Goal: Task Accomplishment & Management: Use online tool/utility

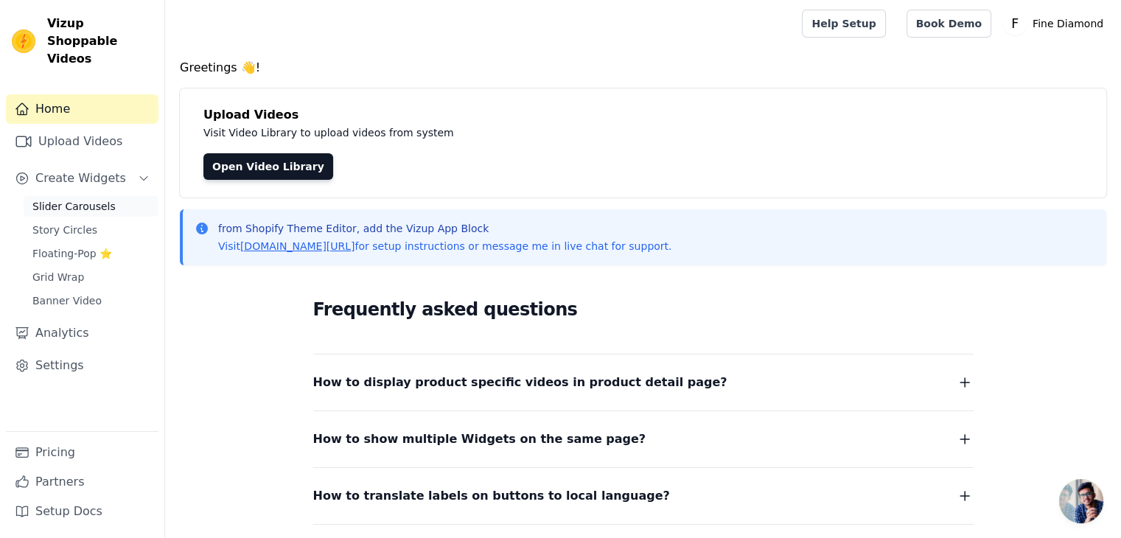
click at [66, 199] on span "Slider Carousels" at bounding box center [73, 206] width 83 height 15
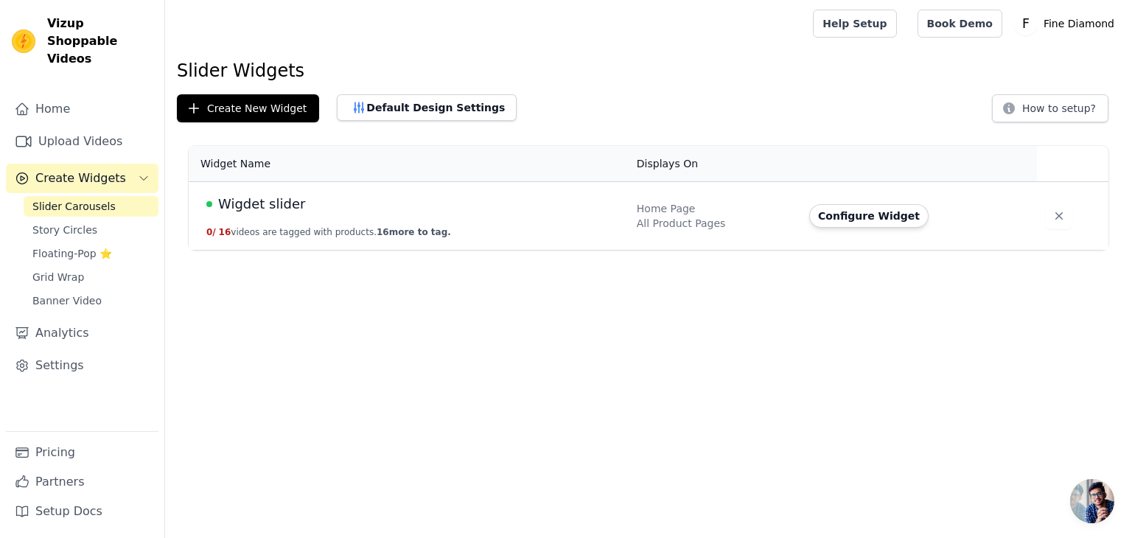
click at [346, 231] on button "0 / 16 videos are tagged with products. 16 more to tag." at bounding box center [328, 232] width 245 height 12
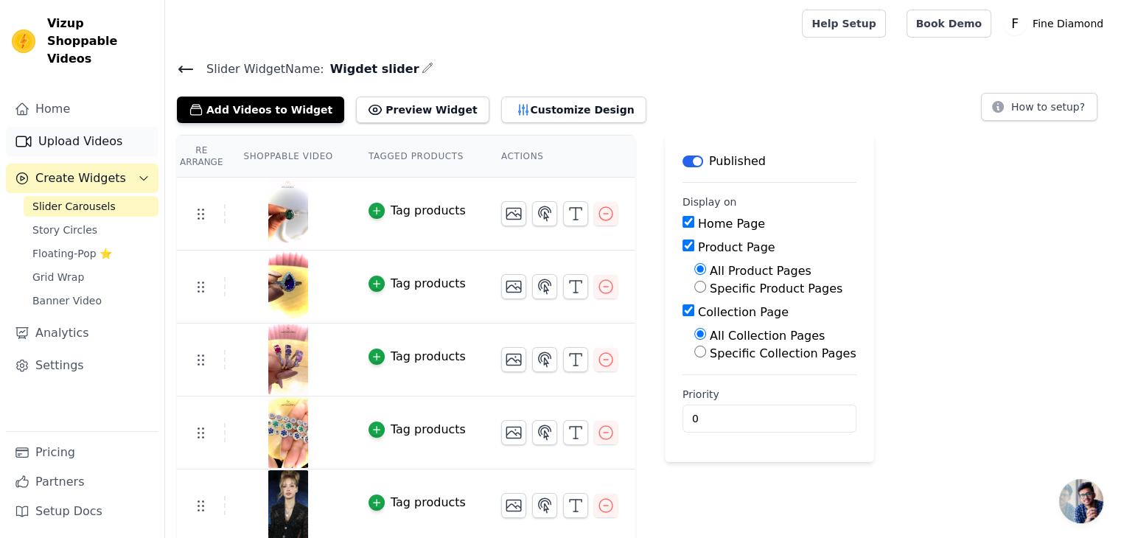
click at [68, 130] on link "Upload Videos" at bounding box center [82, 141] width 153 height 29
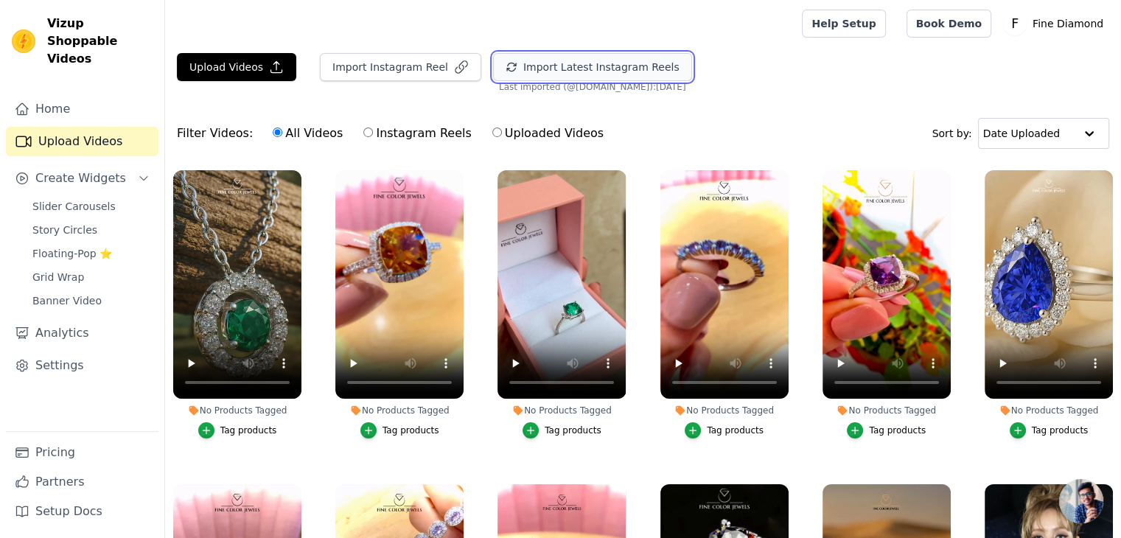
click at [556, 63] on button "Import Latest Instagram Reels" at bounding box center [592, 67] width 199 height 28
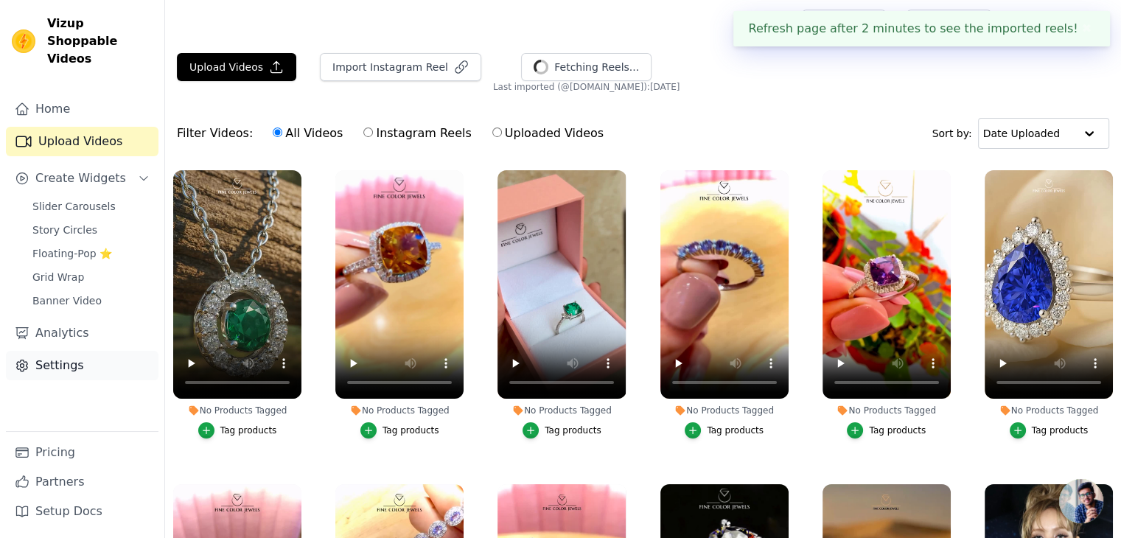
click at [70, 351] on link "Settings" at bounding box center [82, 365] width 153 height 29
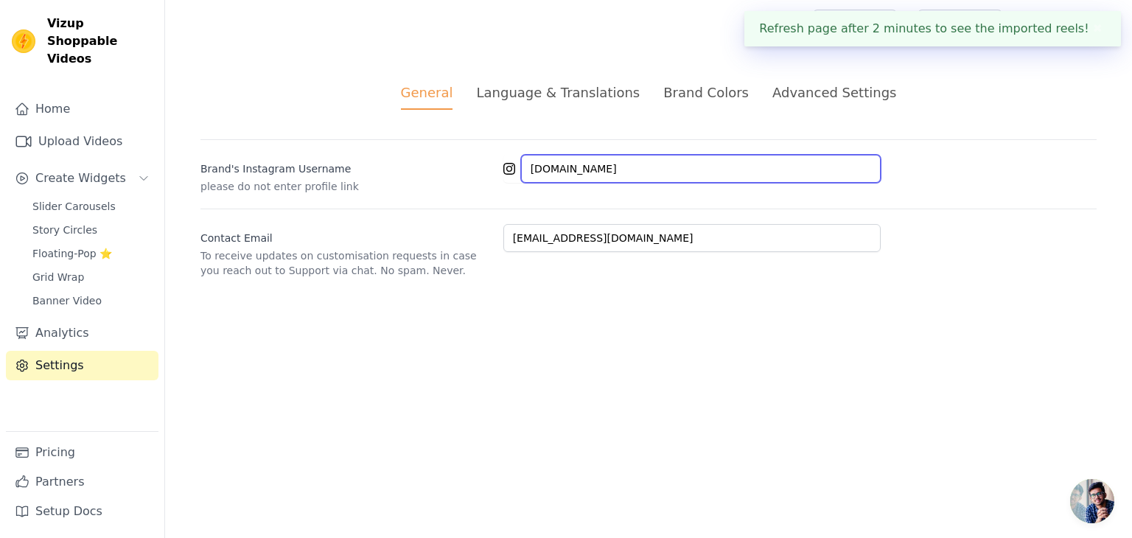
drag, startPoint x: 621, startPoint y: 166, endPoint x: 450, endPoint y: 175, distance: 172.0
click at [450, 175] on div "Brand's Instagram Username please do not enter profile link [DOMAIN_NAME]" at bounding box center [648, 166] width 896 height 55
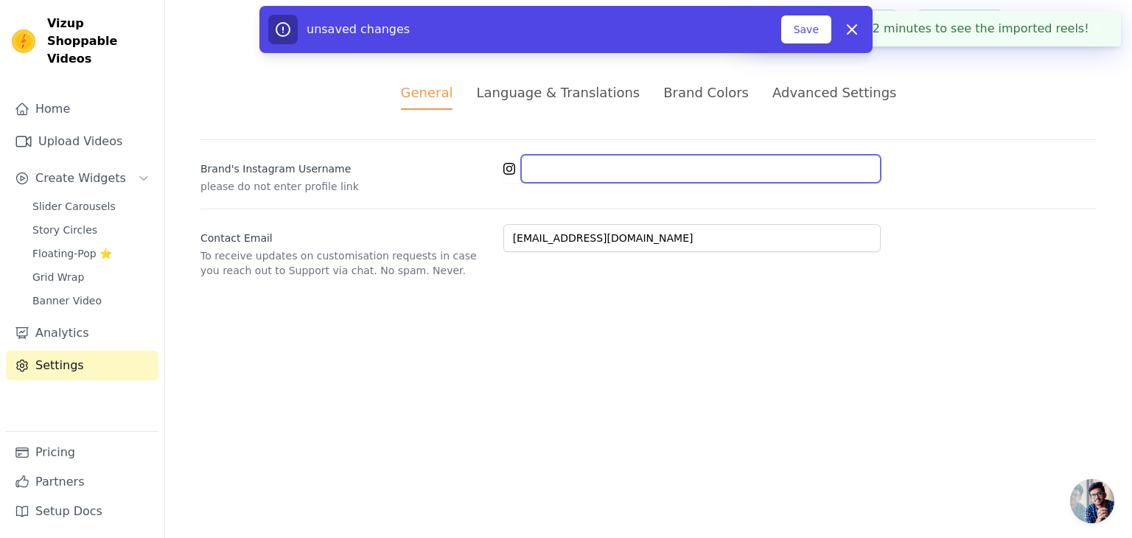
paste input "finediamondus"
type input "finediamondus"
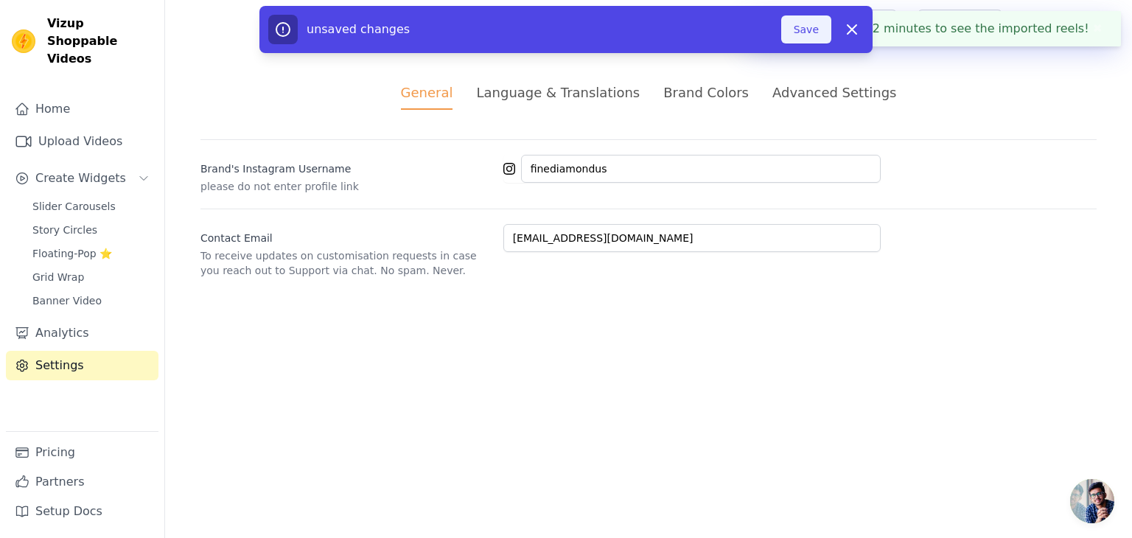
click at [817, 32] on button "Save" at bounding box center [806, 29] width 50 height 28
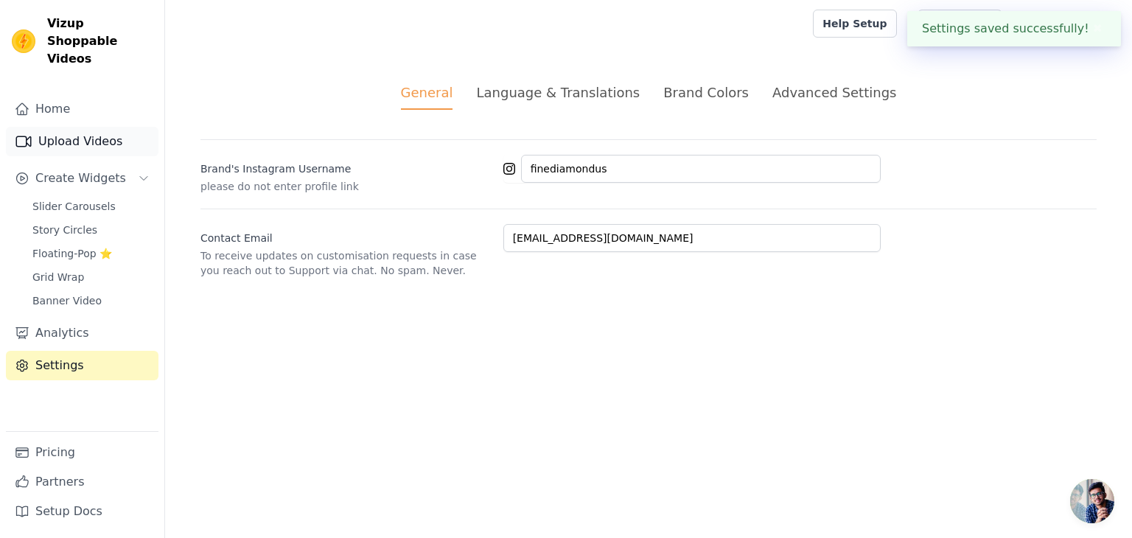
click at [70, 127] on link "Upload Videos" at bounding box center [82, 141] width 153 height 29
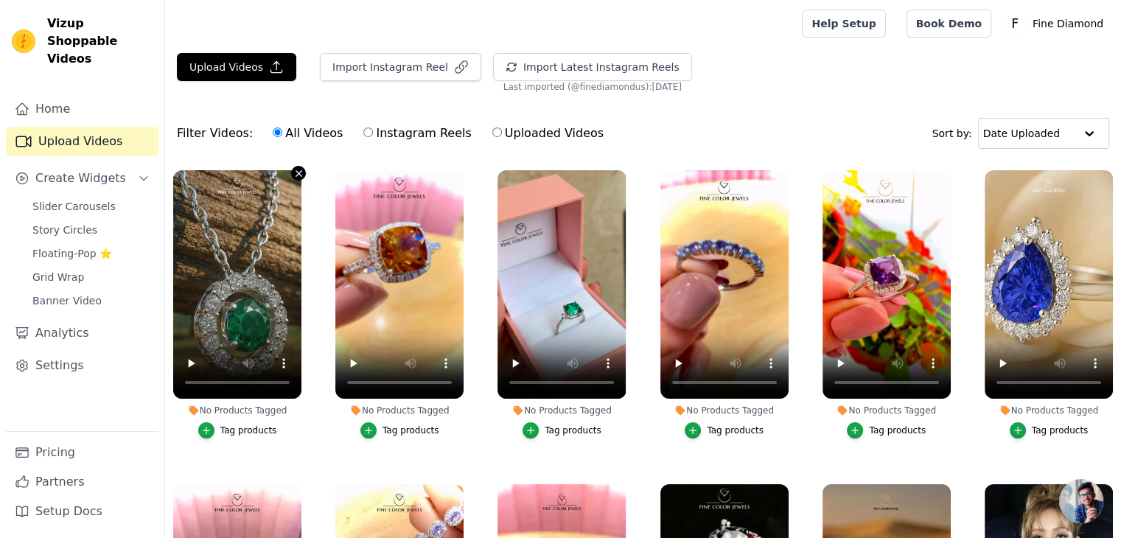
click at [297, 171] on icon "button" at bounding box center [298, 173] width 11 height 11
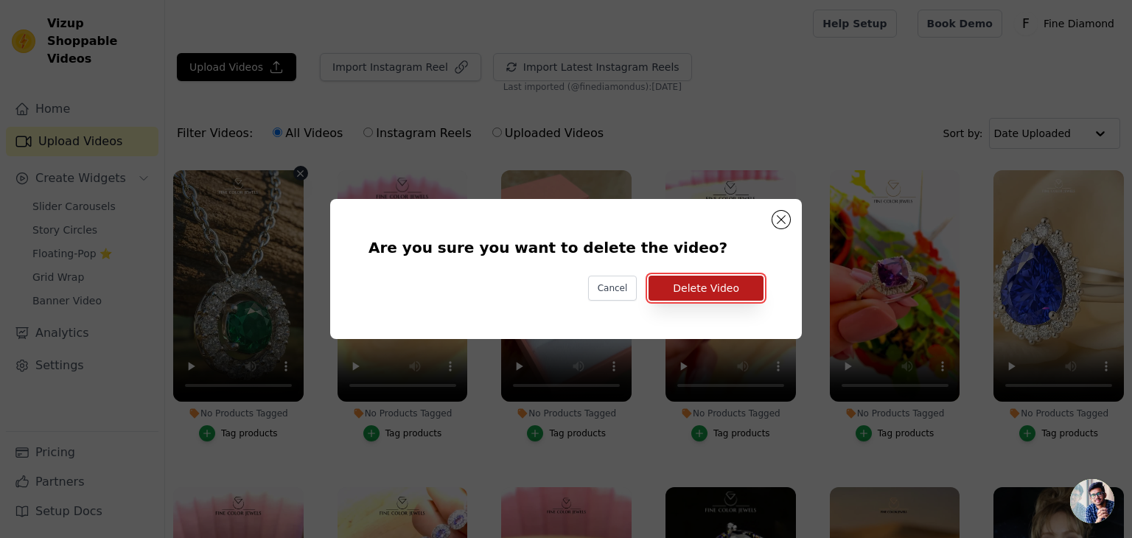
click at [688, 284] on button "Delete Video" at bounding box center [705, 288] width 115 height 25
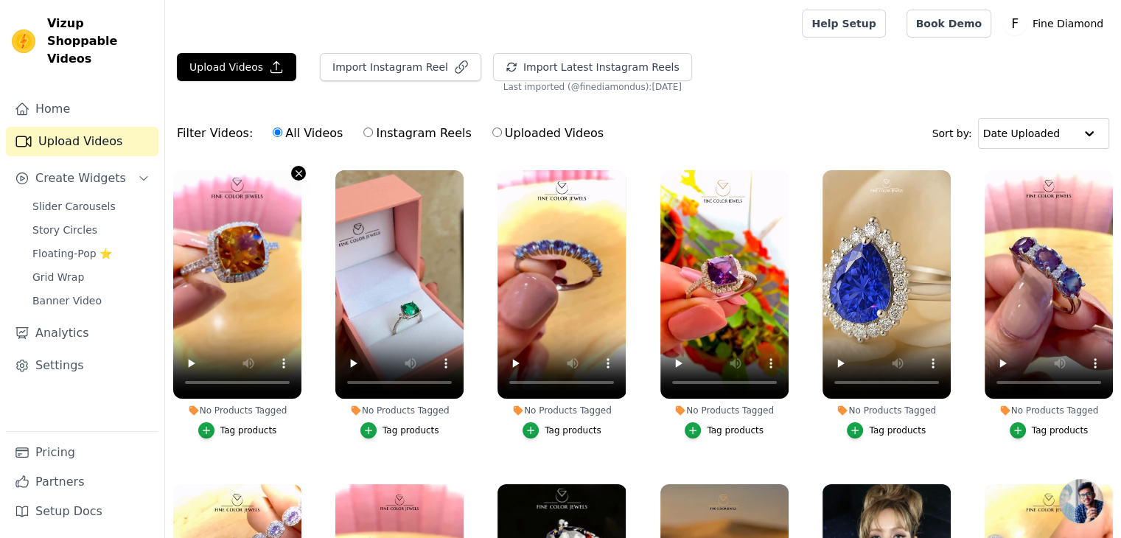
click at [298, 169] on icon "button" at bounding box center [298, 173] width 11 height 11
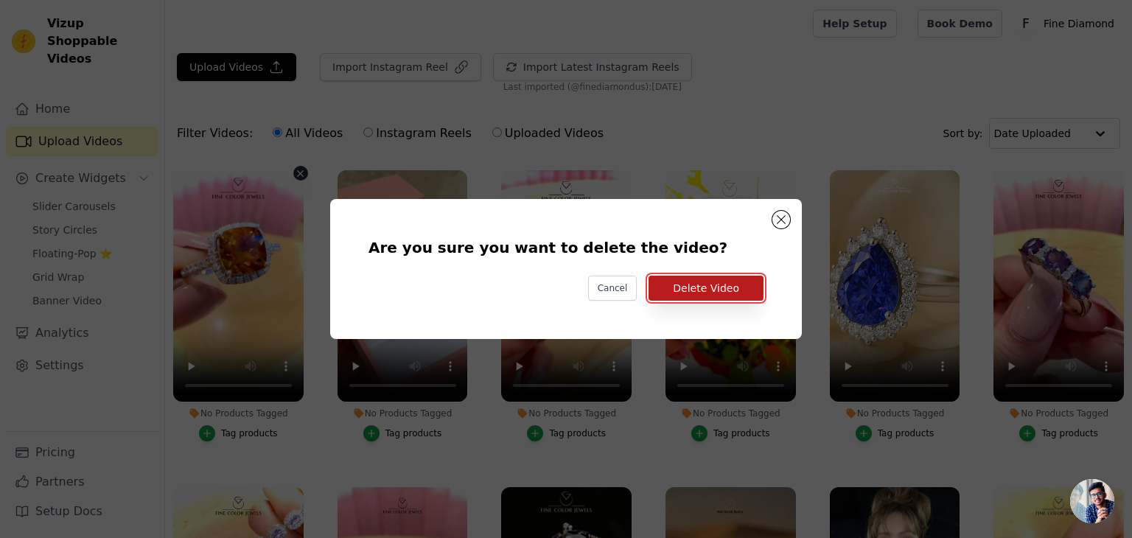
click at [695, 281] on button "Delete Video" at bounding box center [705, 288] width 115 height 25
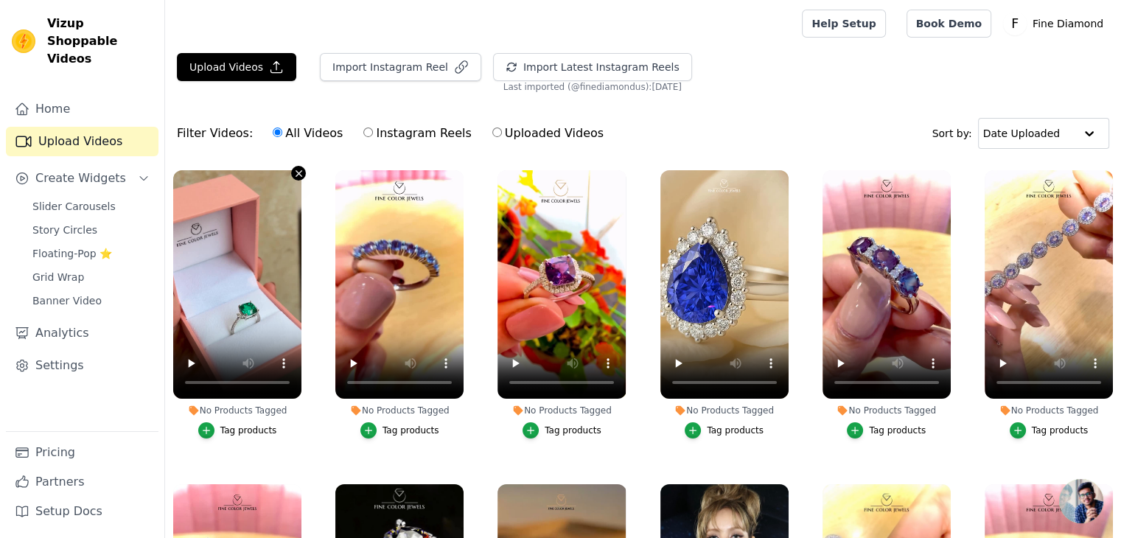
click at [295, 172] on icon "button" at bounding box center [298, 173] width 11 height 11
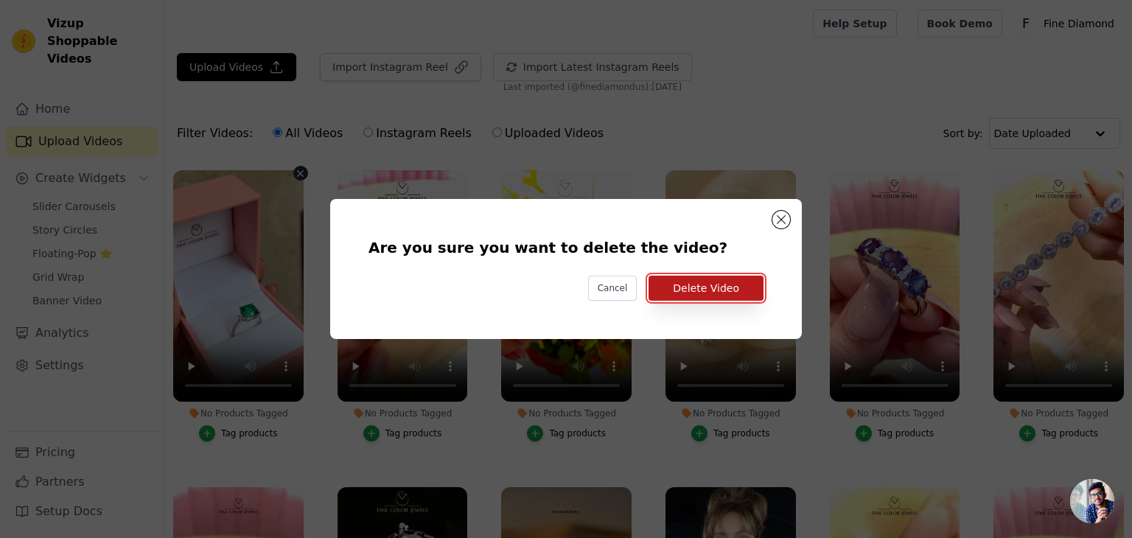
click at [704, 284] on button "Delete Video" at bounding box center [705, 288] width 115 height 25
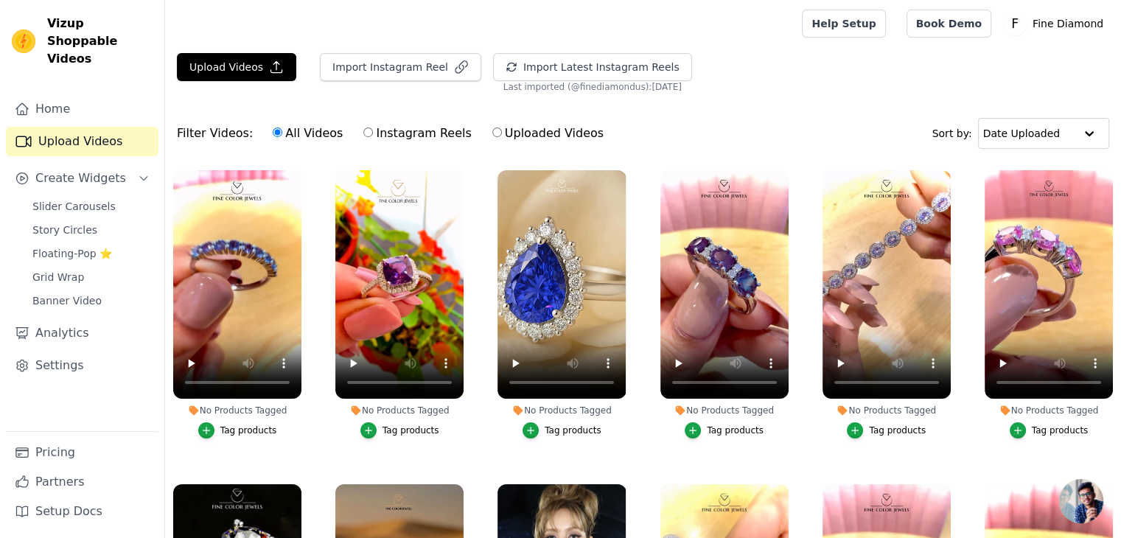
click at [363, 130] on input "Instagram Reels" at bounding box center [368, 132] width 10 height 10
radio input "true"
click at [304, 173] on button "No Products Tagged Tag products" at bounding box center [298, 173] width 15 height 15
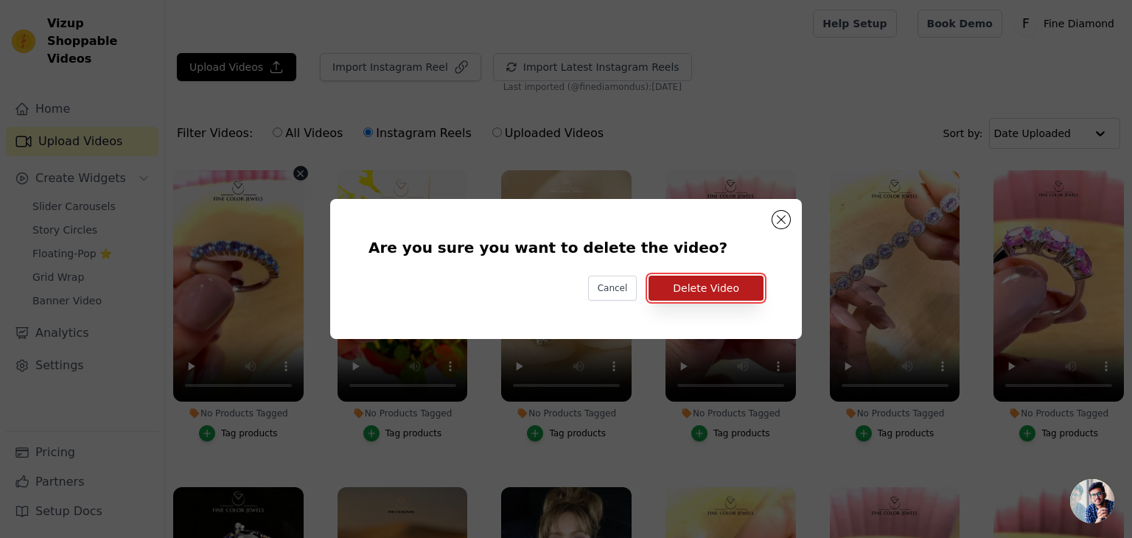
click at [715, 285] on button "Delete Video" at bounding box center [705, 288] width 115 height 25
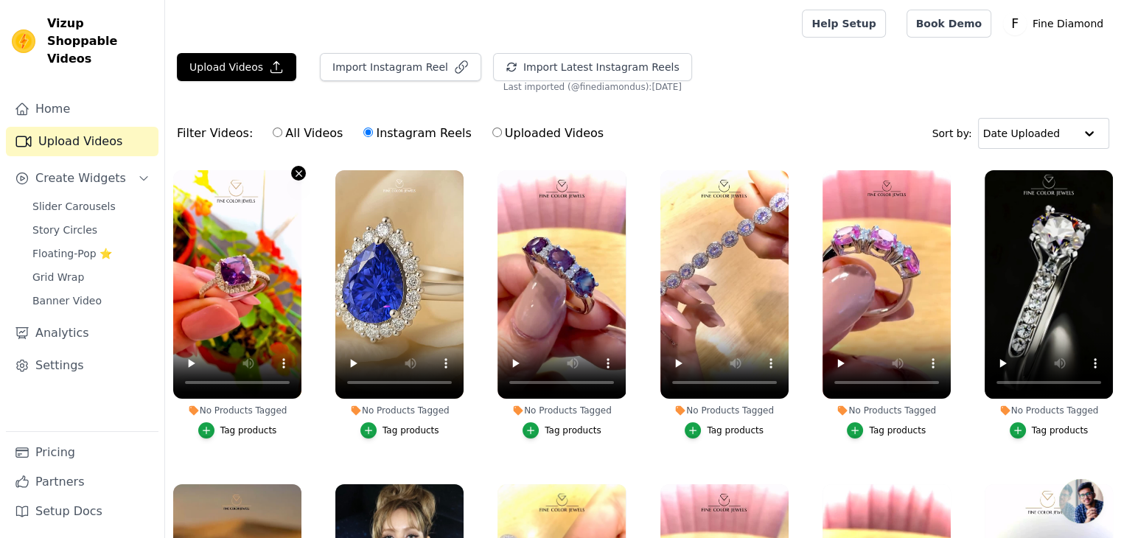
click at [294, 175] on icon "button" at bounding box center [298, 173] width 11 height 11
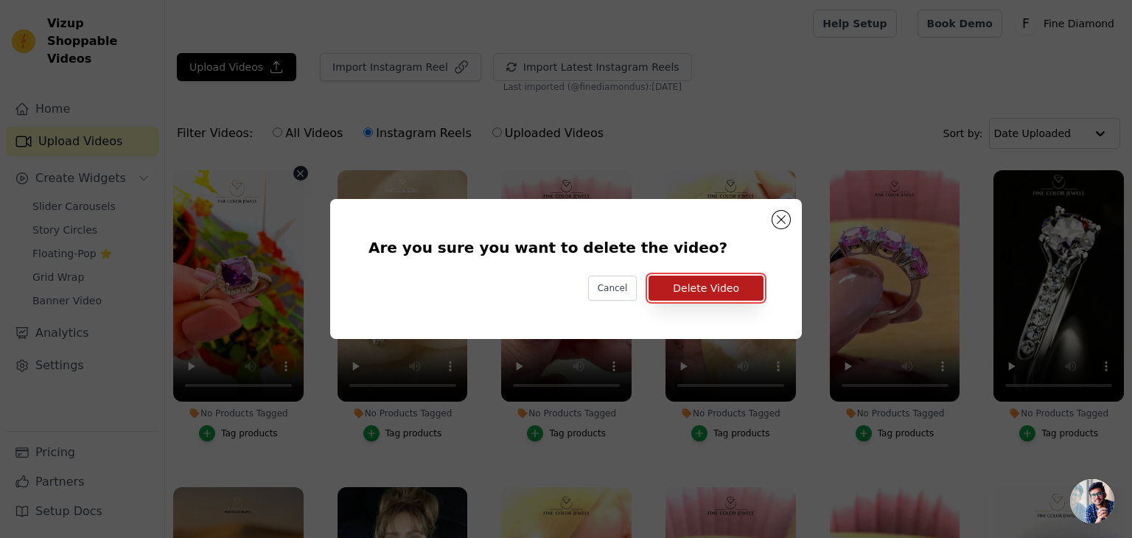
click at [710, 284] on button "Delete Video" at bounding box center [705, 288] width 115 height 25
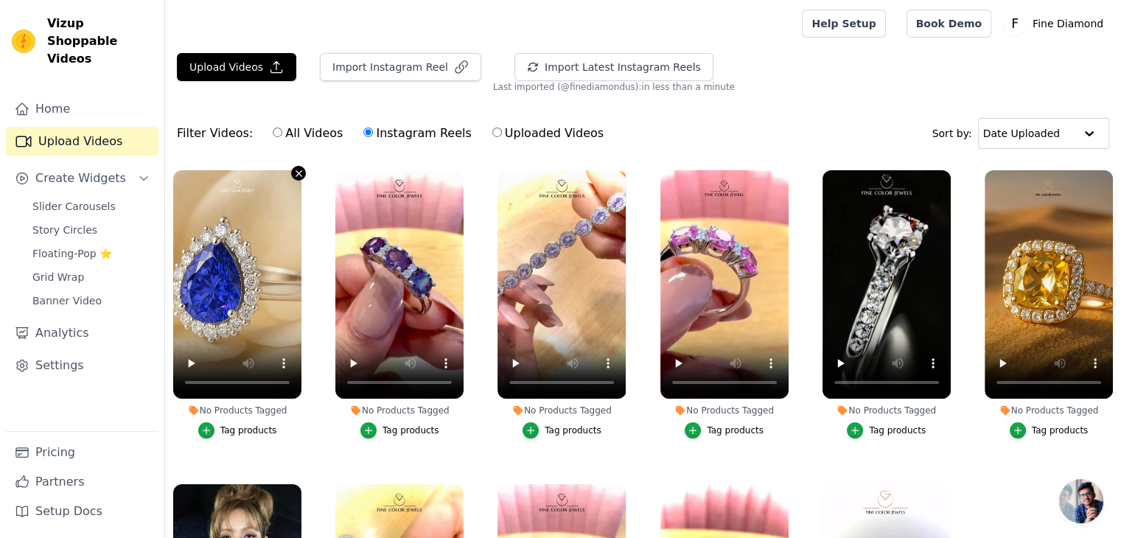
click at [298, 175] on icon "button" at bounding box center [298, 173] width 11 height 11
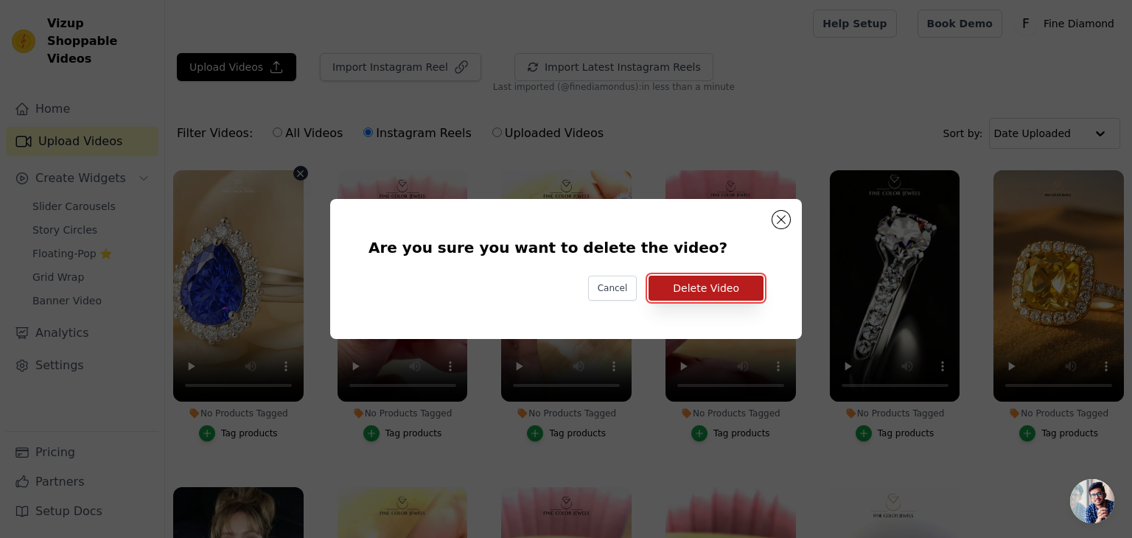
click at [693, 293] on button "Delete Video" at bounding box center [705, 288] width 115 height 25
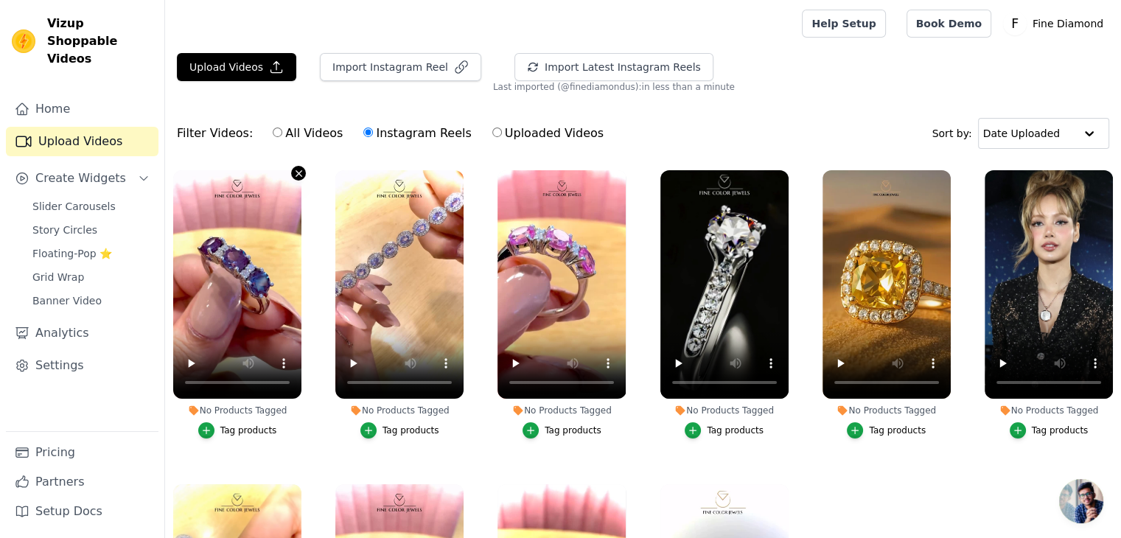
click at [295, 171] on icon "button" at bounding box center [298, 173] width 6 height 6
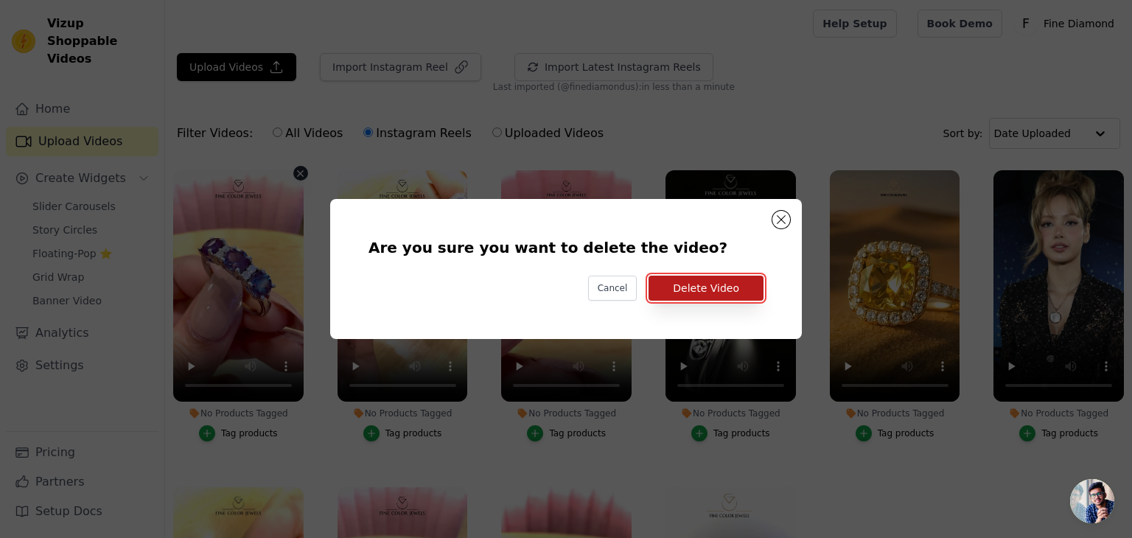
click at [728, 293] on button "Delete Video" at bounding box center [705, 288] width 115 height 25
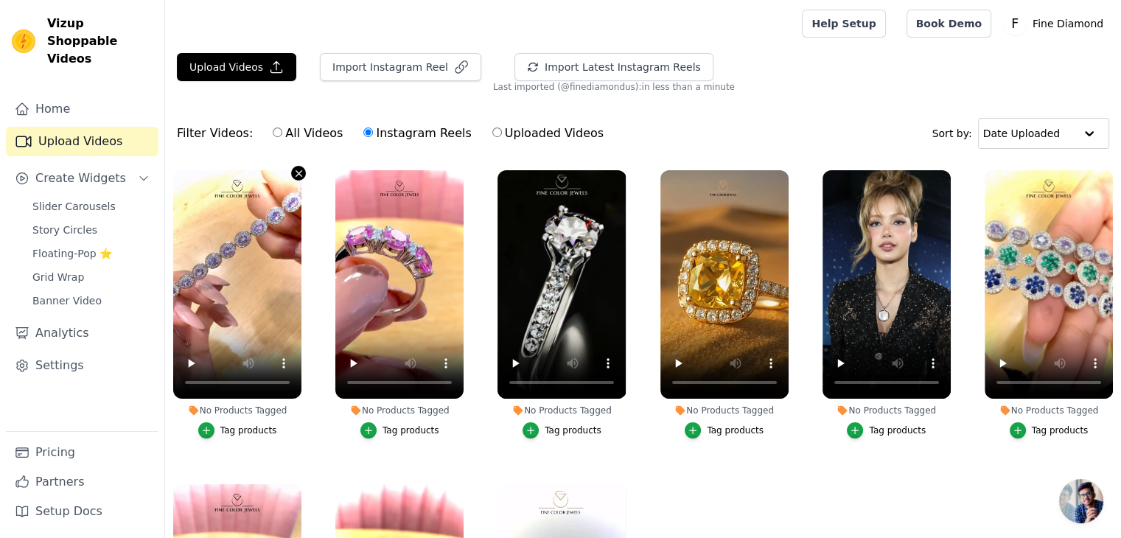
click at [295, 175] on icon "button" at bounding box center [298, 173] width 11 height 11
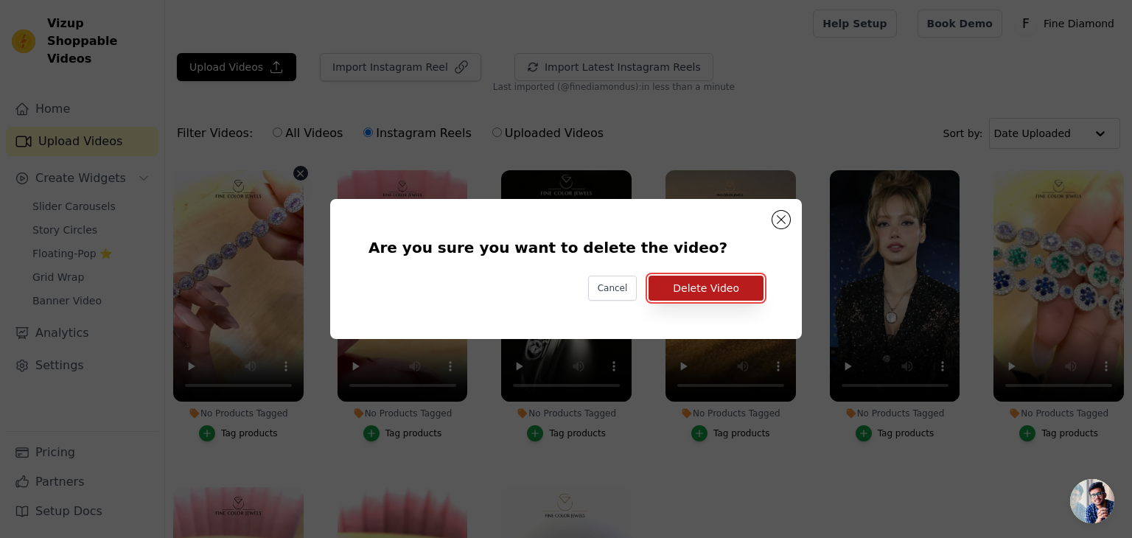
click at [716, 292] on button "Delete Video" at bounding box center [705, 288] width 115 height 25
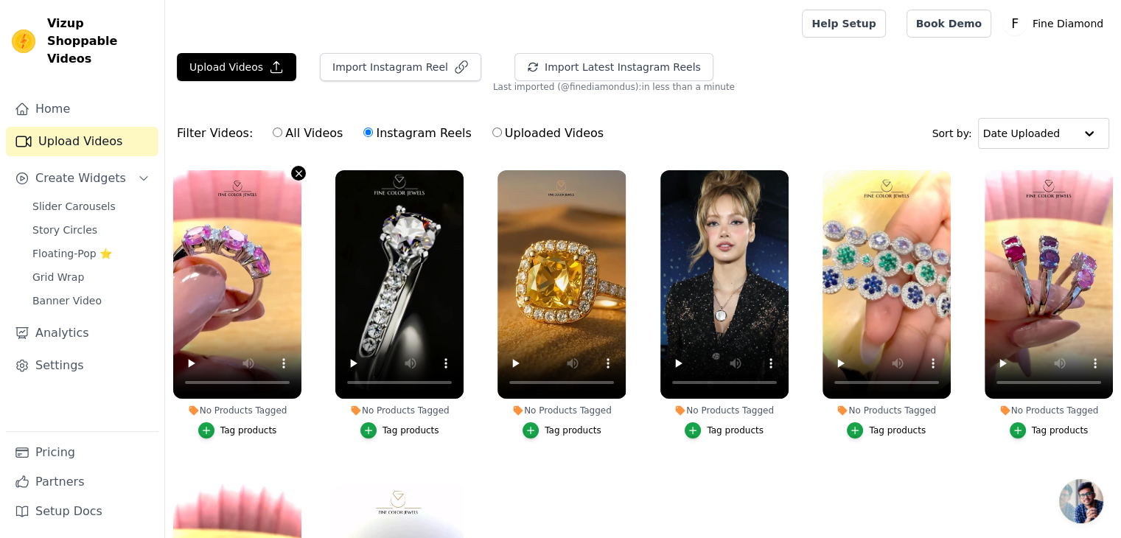
click at [298, 175] on icon "button" at bounding box center [298, 173] width 11 height 11
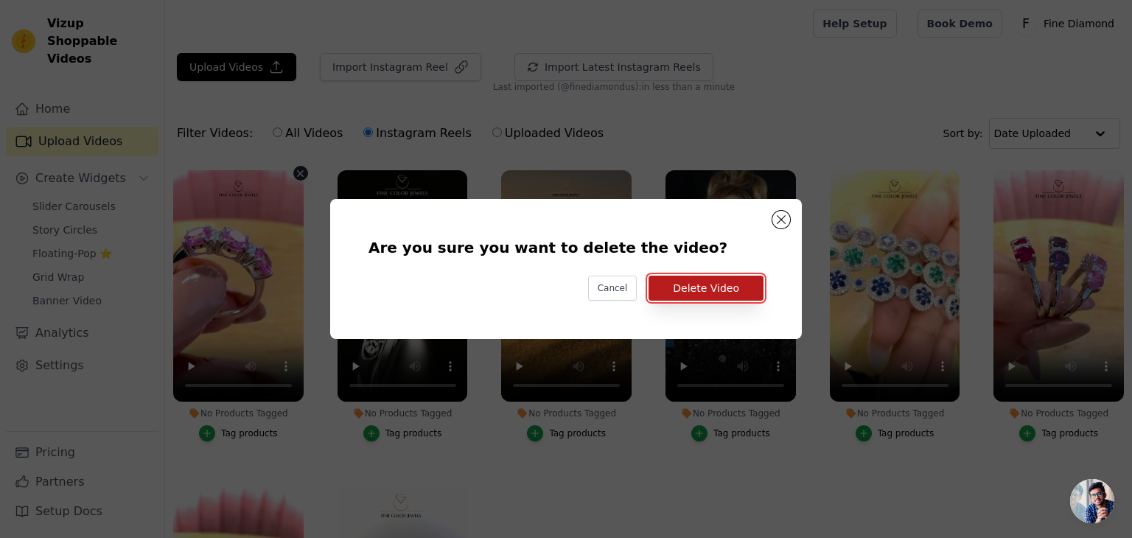
click at [714, 290] on button "Delete Video" at bounding box center [705, 288] width 115 height 25
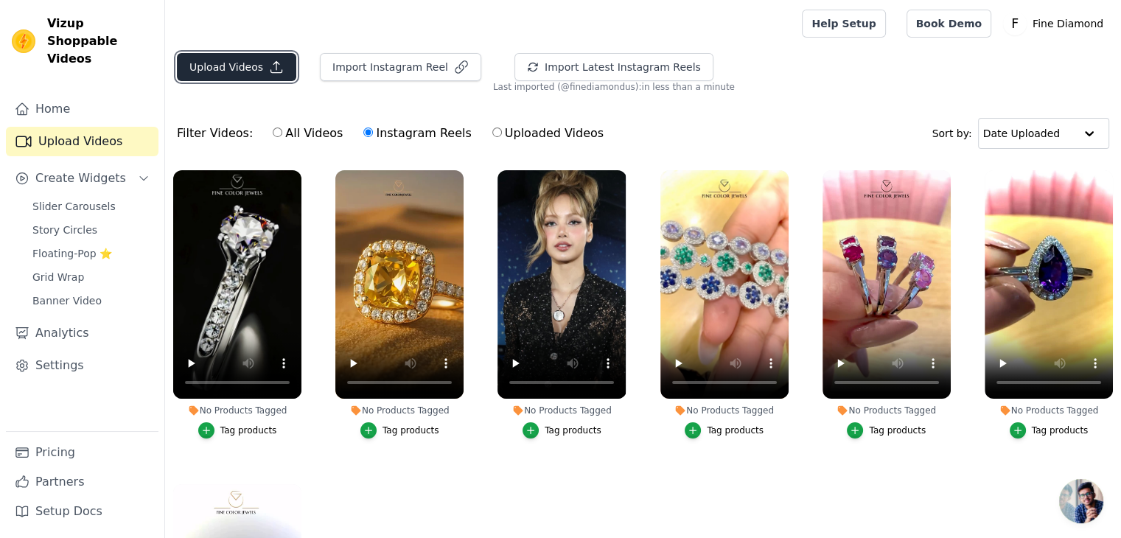
click at [253, 70] on button "Upload Videos" at bounding box center [236, 67] width 119 height 28
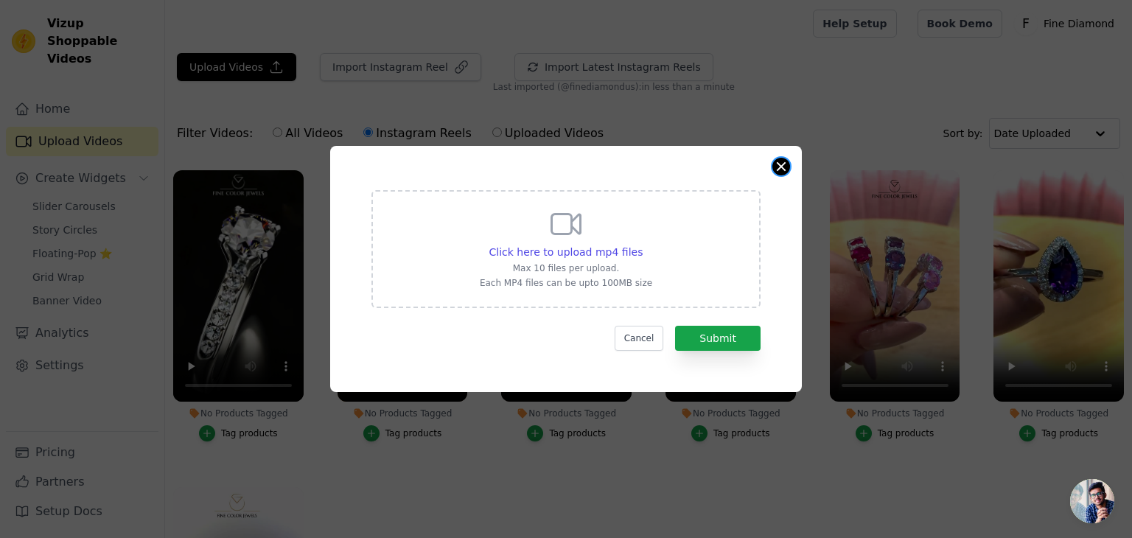
click at [780, 163] on button "Close modal" at bounding box center [781, 167] width 18 height 18
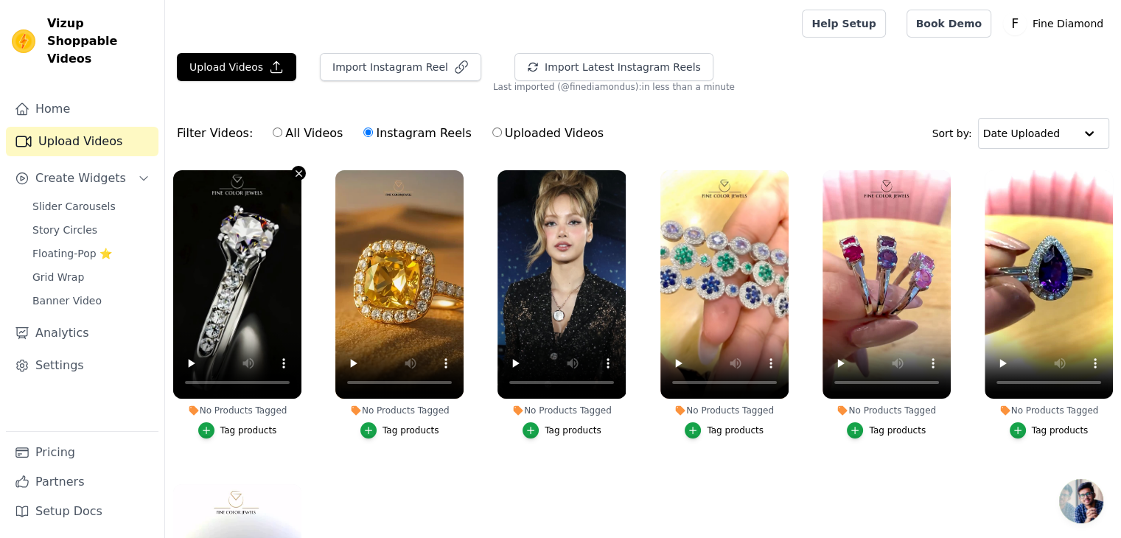
click at [298, 168] on icon "button" at bounding box center [298, 173] width 11 height 11
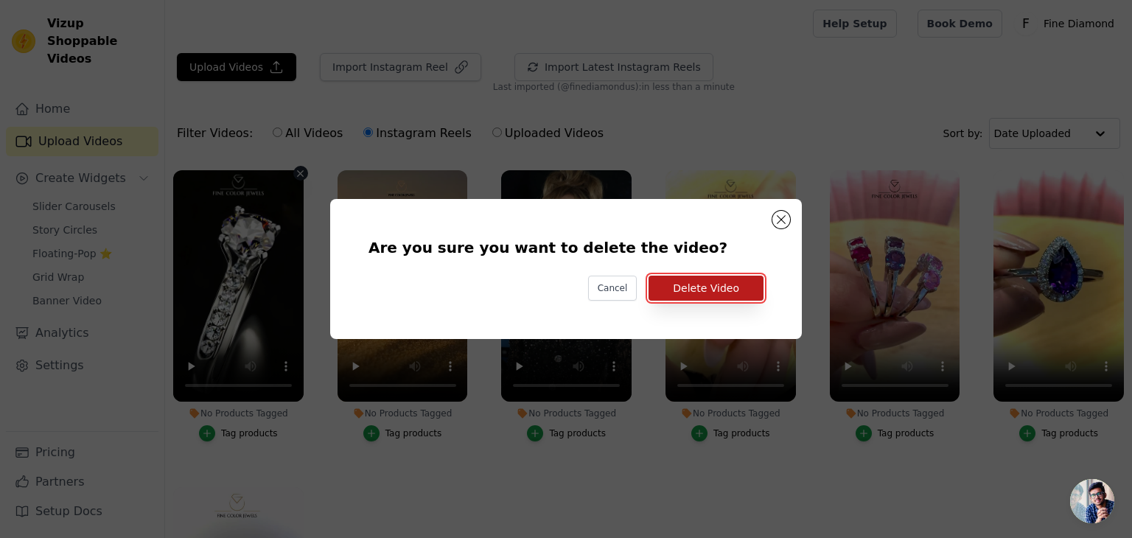
click at [701, 292] on button "Delete Video" at bounding box center [705, 288] width 115 height 25
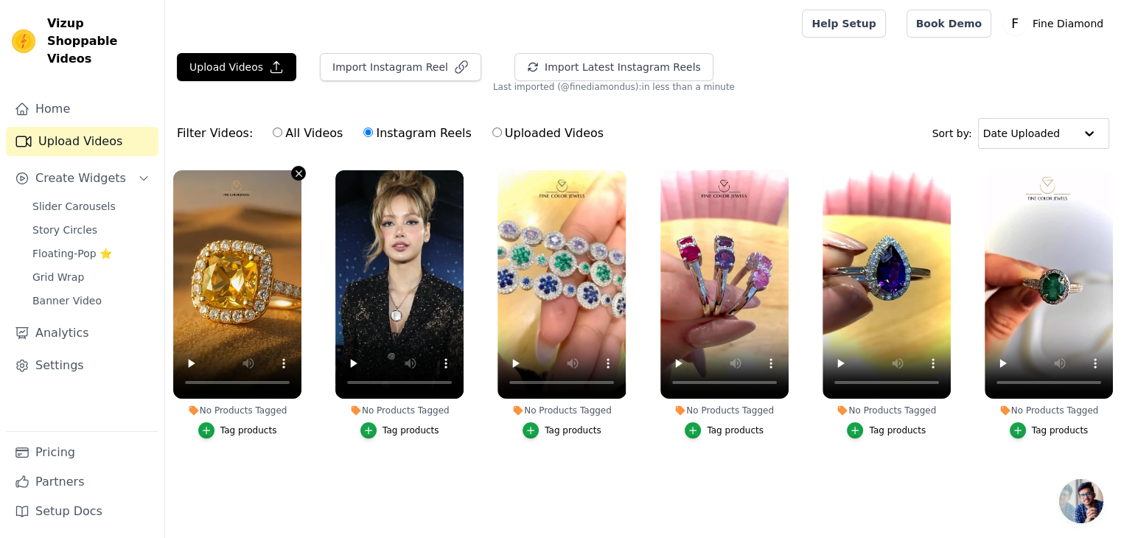
click at [293, 172] on icon "button" at bounding box center [298, 173] width 11 height 11
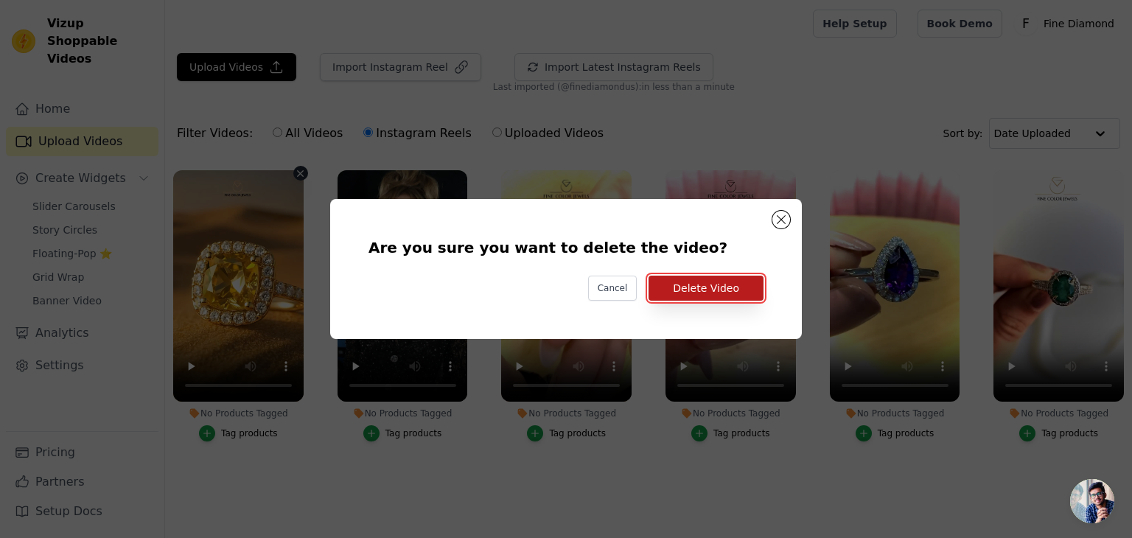
click at [697, 290] on button "Delete Video" at bounding box center [705, 288] width 115 height 25
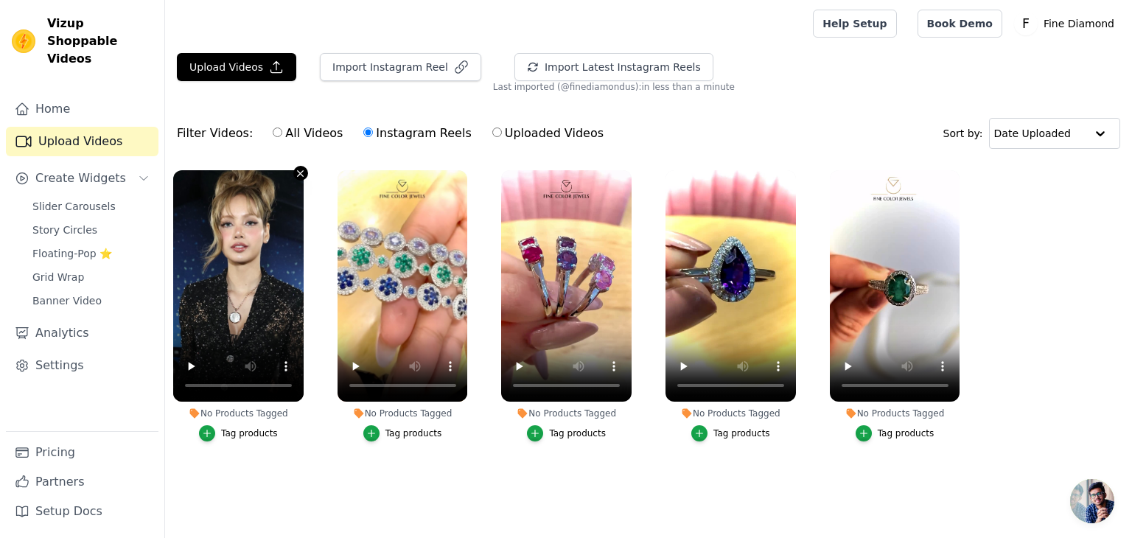
click at [295, 170] on icon "button" at bounding box center [300, 173] width 11 height 11
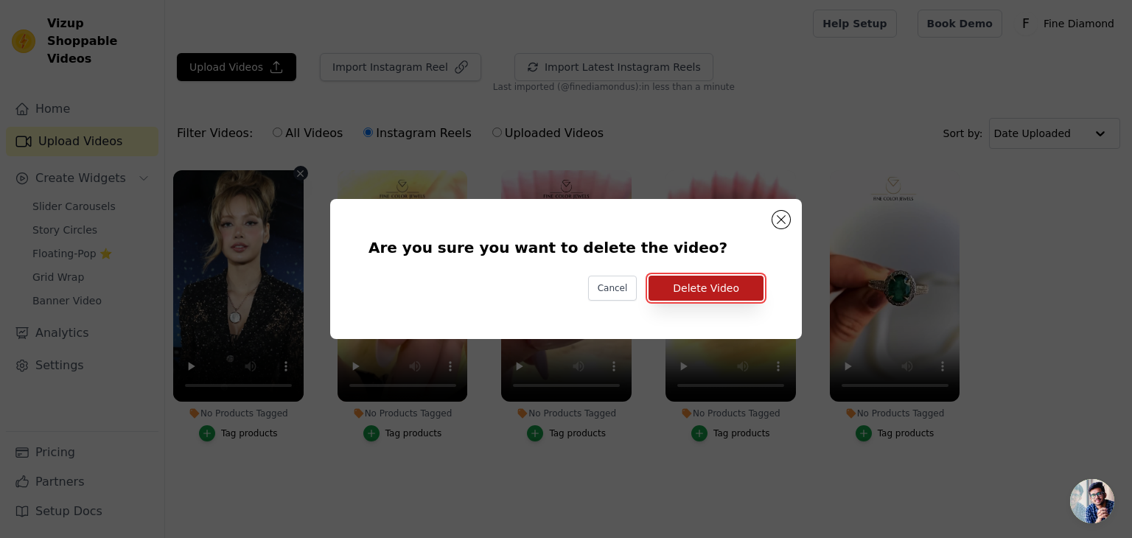
click at [713, 283] on button "Delete Video" at bounding box center [705, 288] width 115 height 25
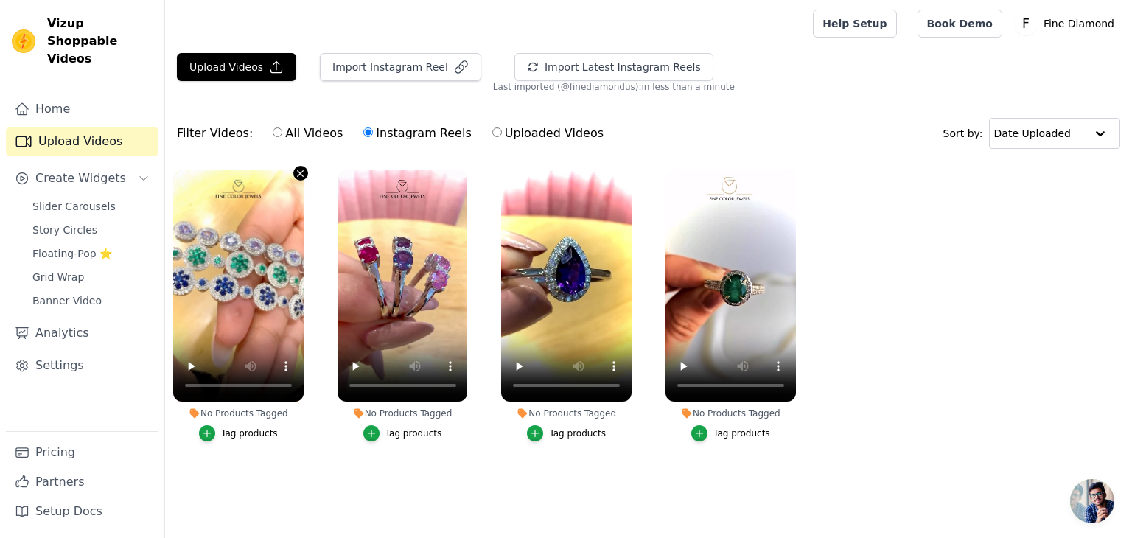
click at [301, 172] on icon "button" at bounding box center [301, 173] width 6 height 6
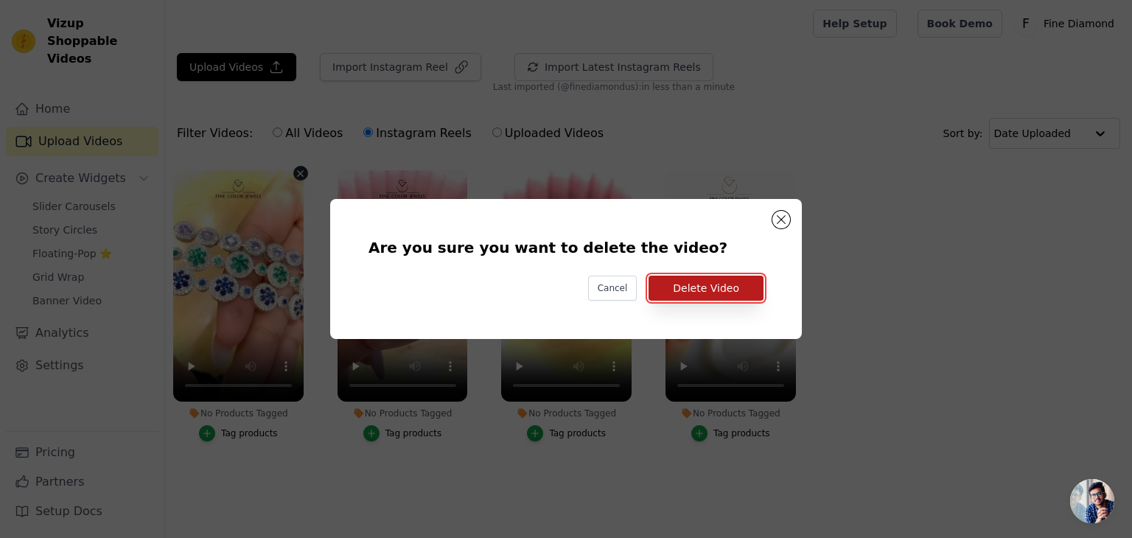
click at [688, 288] on button "Delete Video" at bounding box center [705, 288] width 115 height 25
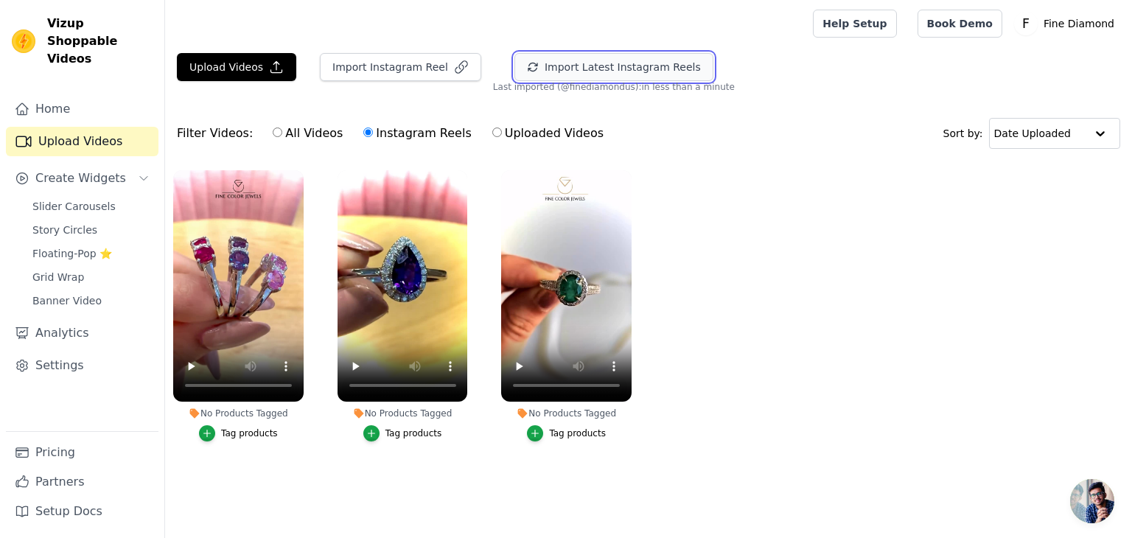
click at [569, 69] on button "Import Latest Instagram Reels" at bounding box center [613, 67] width 199 height 28
click at [628, 172] on icon "button" at bounding box center [629, 173] width 6 height 6
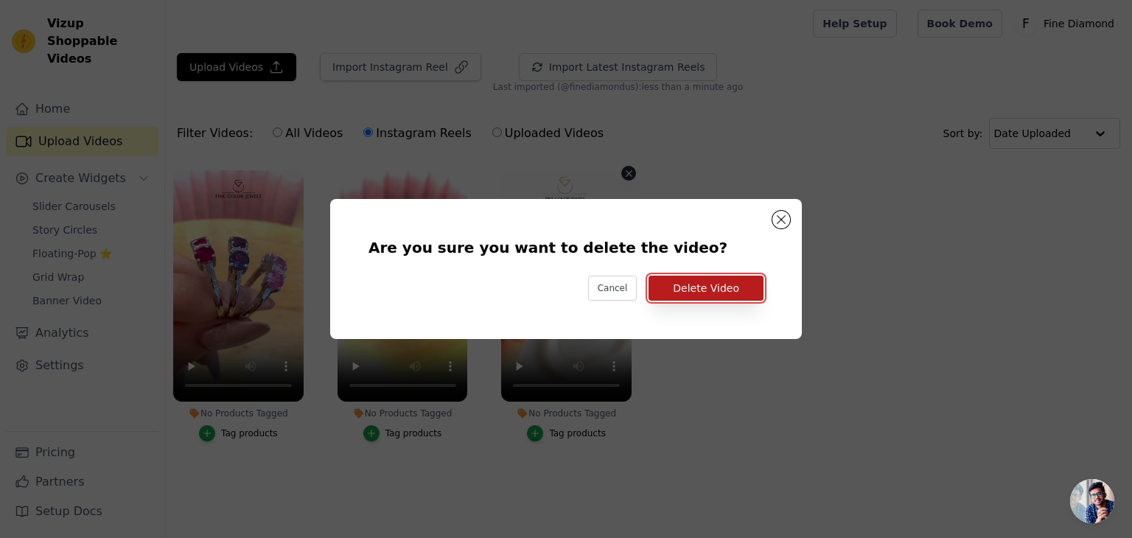
click at [707, 286] on button "Delete Video" at bounding box center [705, 288] width 115 height 25
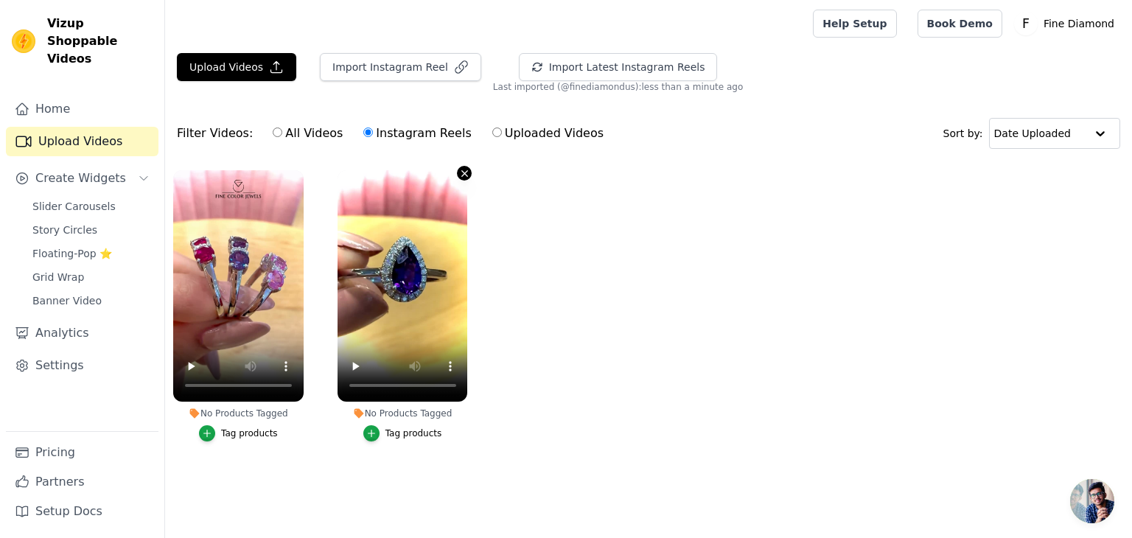
click at [461, 172] on icon "button" at bounding box center [464, 173] width 11 height 11
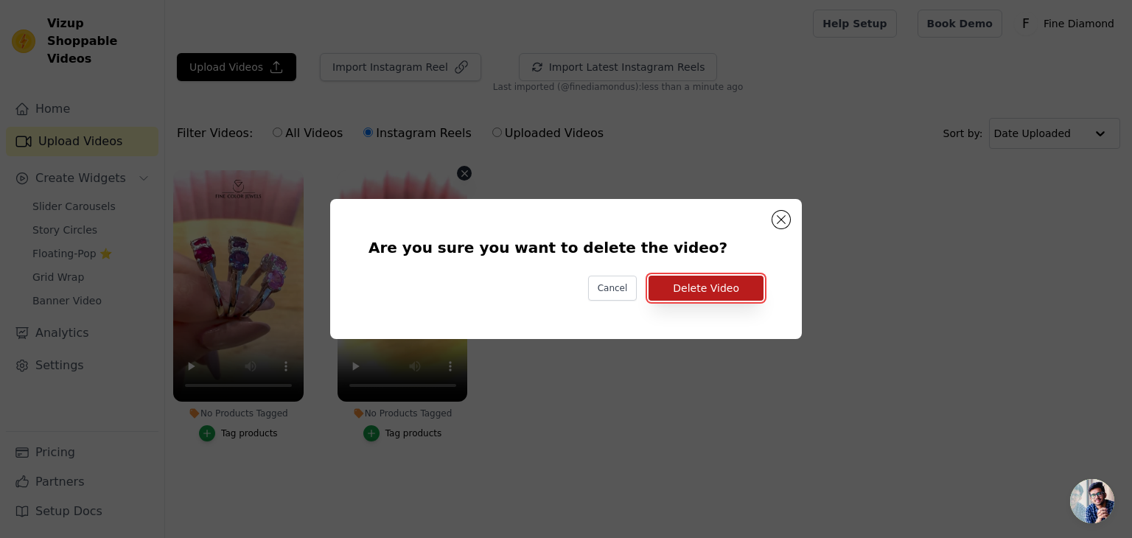
click at [691, 286] on button "Delete Video" at bounding box center [705, 288] width 115 height 25
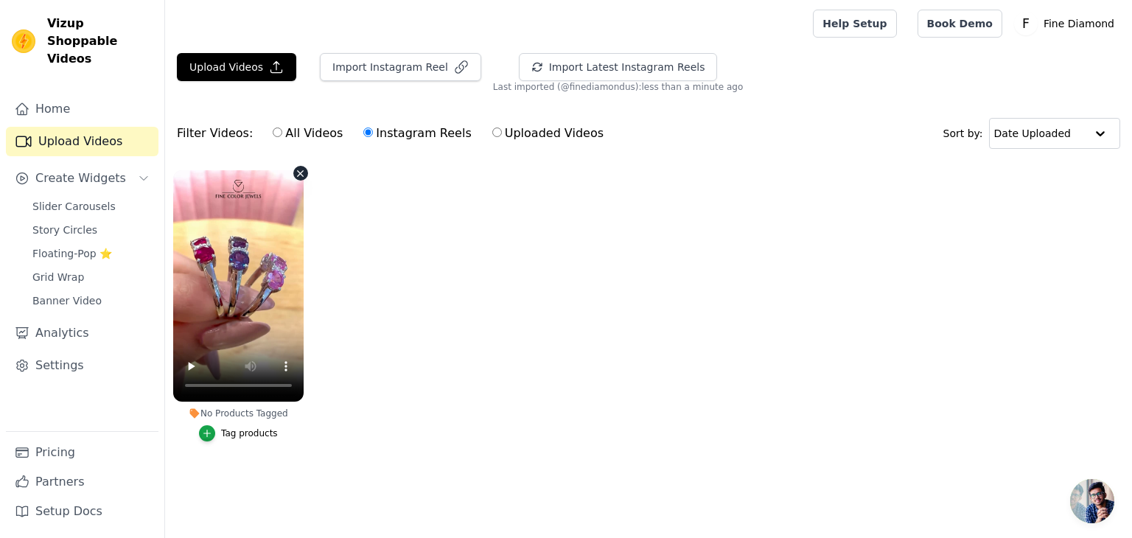
click at [298, 174] on icon "button" at bounding box center [301, 173] width 6 height 6
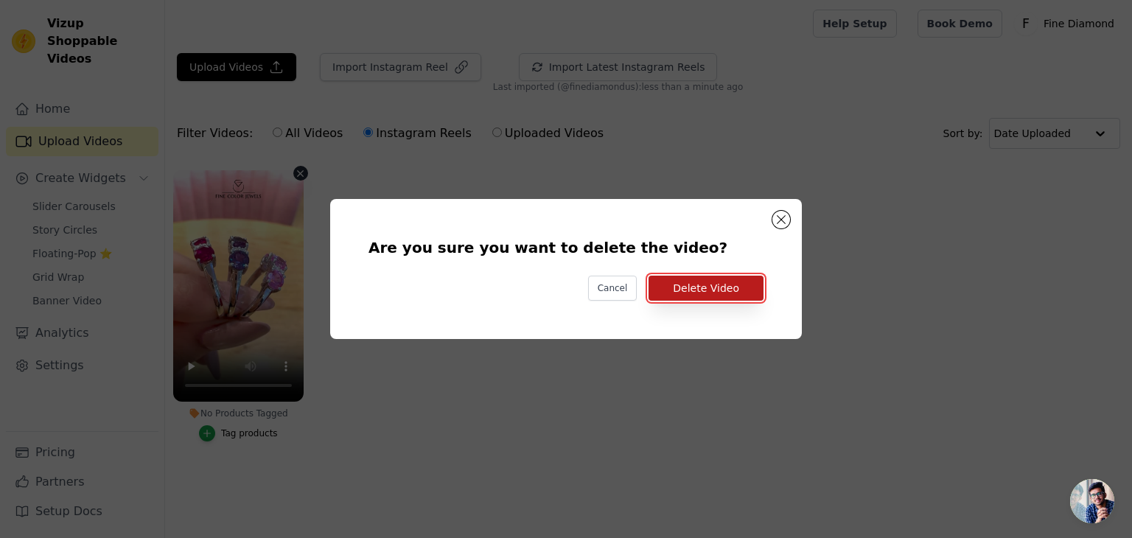
click at [699, 295] on button "Delete Video" at bounding box center [705, 288] width 115 height 25
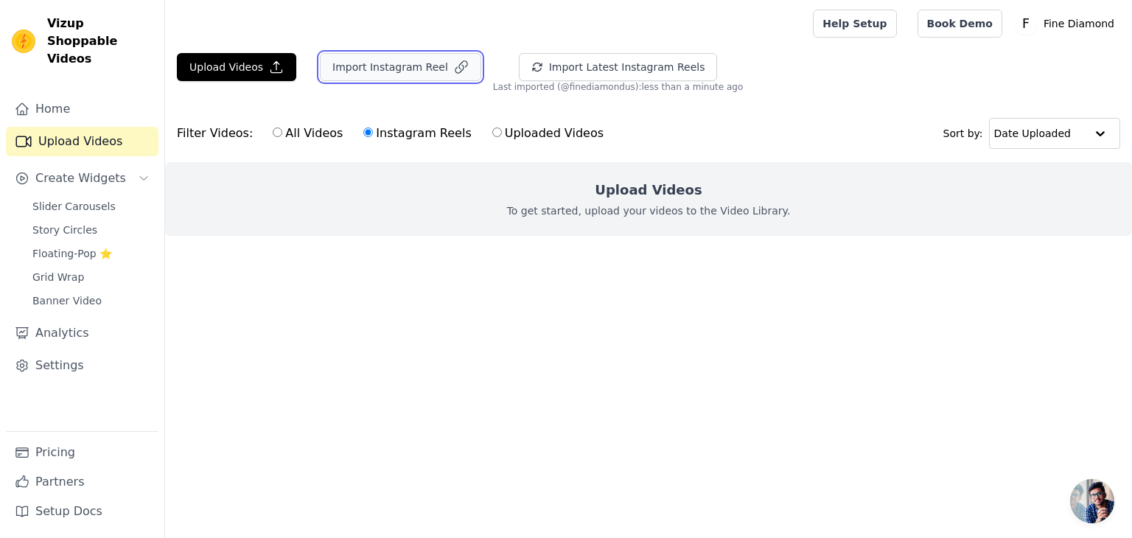
click at [414, 71] on button "Import Instagram Reel" at bounding box center [400, 67] width 161 height 28
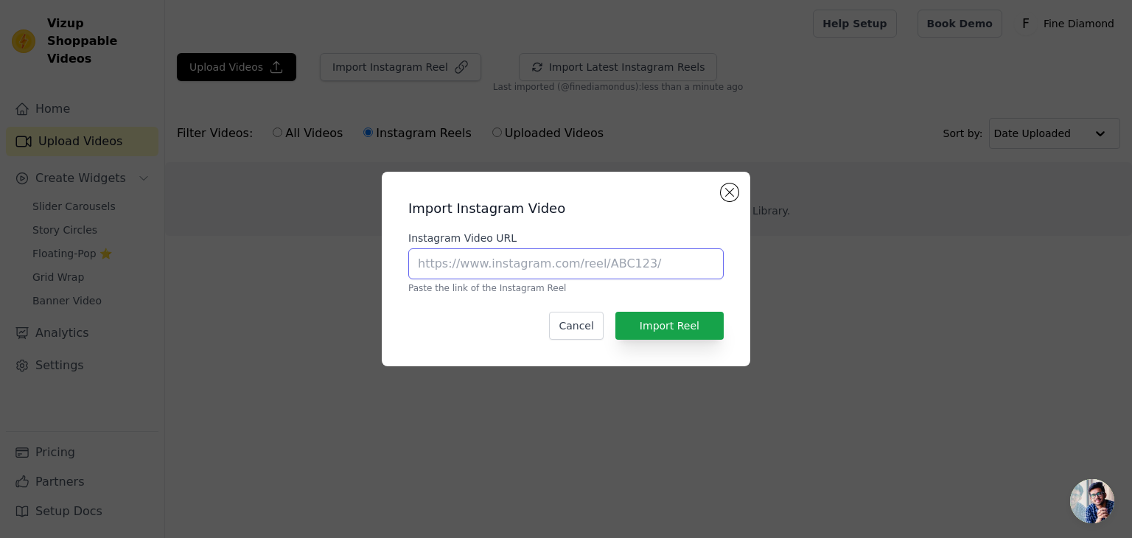
click at [562, 265] on input "Instagram Video URL" at bounding box center [565, 263] width 315 height 31
paste input "finediamondus"
type input "finediamondus"
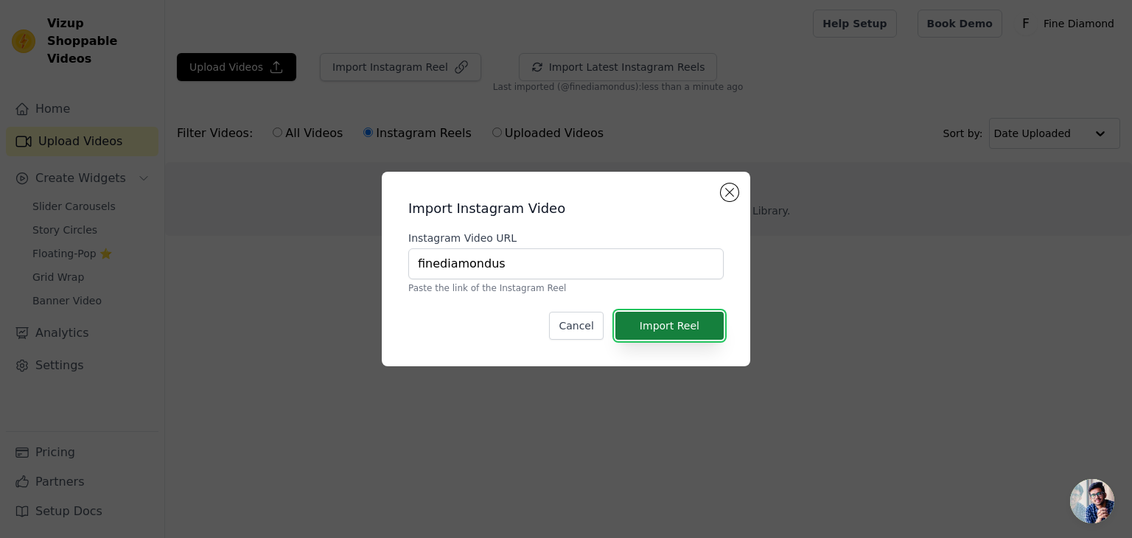
click at [673, 322] on button "Import Reel" at bounding box center [669, 326] width 108 height 28
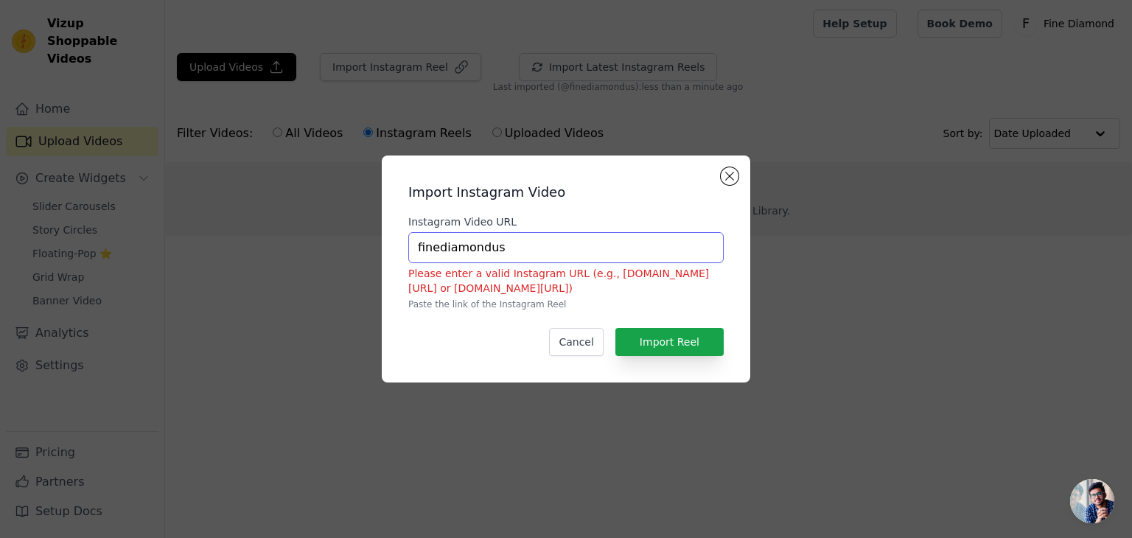
drag, startPoint x: 509, startPoint y: 248, endPoint x: 324, endPoint y: 246, distance: 185.0
click at [324, 246] on div "Import Instagram Video Instagram Video URL finediamondus Please enter a valid I…" at bounding box center [566, 269] width 1085 height 274
paste input "[URL][DOMAIN_NAME]"
type input "[URL][DOMAIN_NAME]"
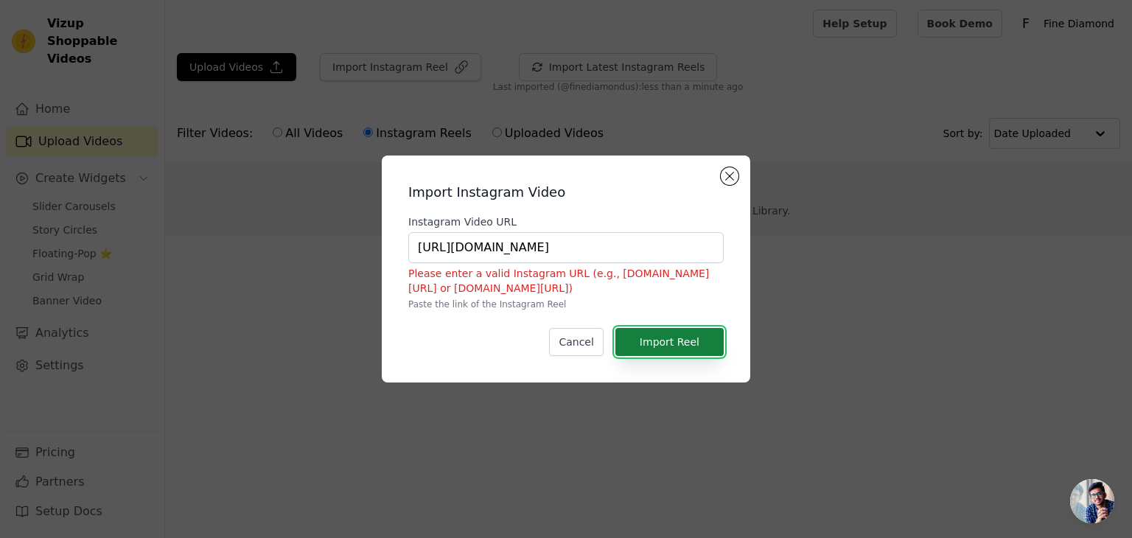
scroll to position [0, 0]
click at [672, 340] on button "Import Reel" at bounding box center [669, 342] width 108 height 28
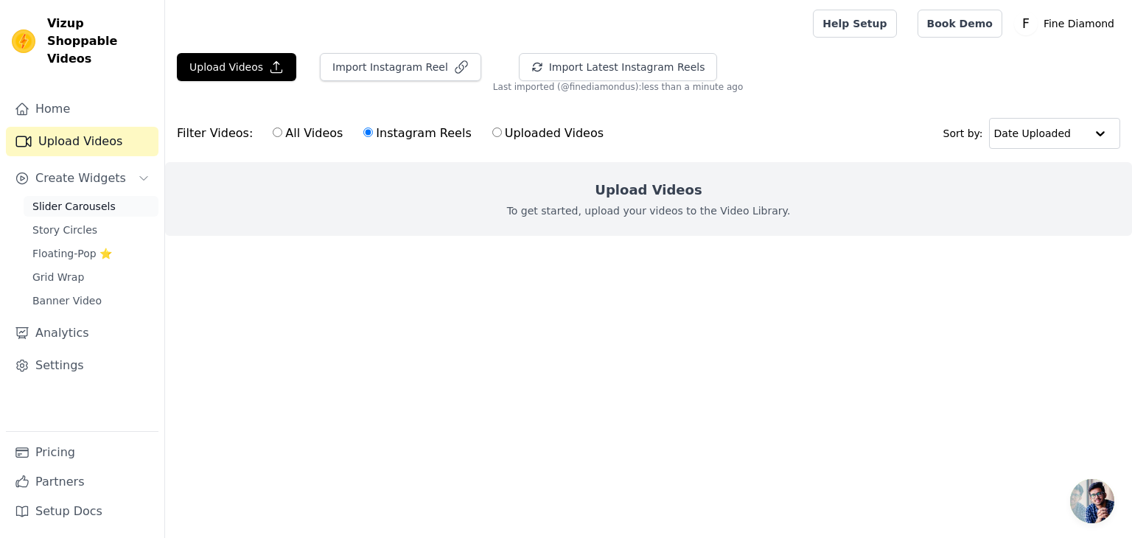
click at [94, 199] on span "Slider Carousels" at bounding box center [73, 206] width 83 height 15
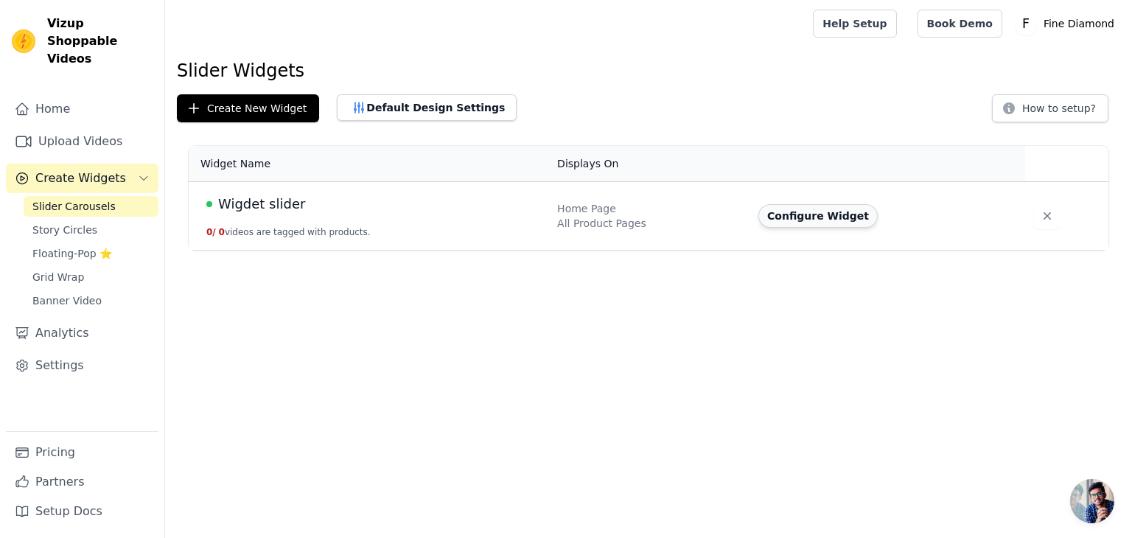
click at [828, 216] on button "Configure Widget" at bounding box center [817, 216] width 119 height 24
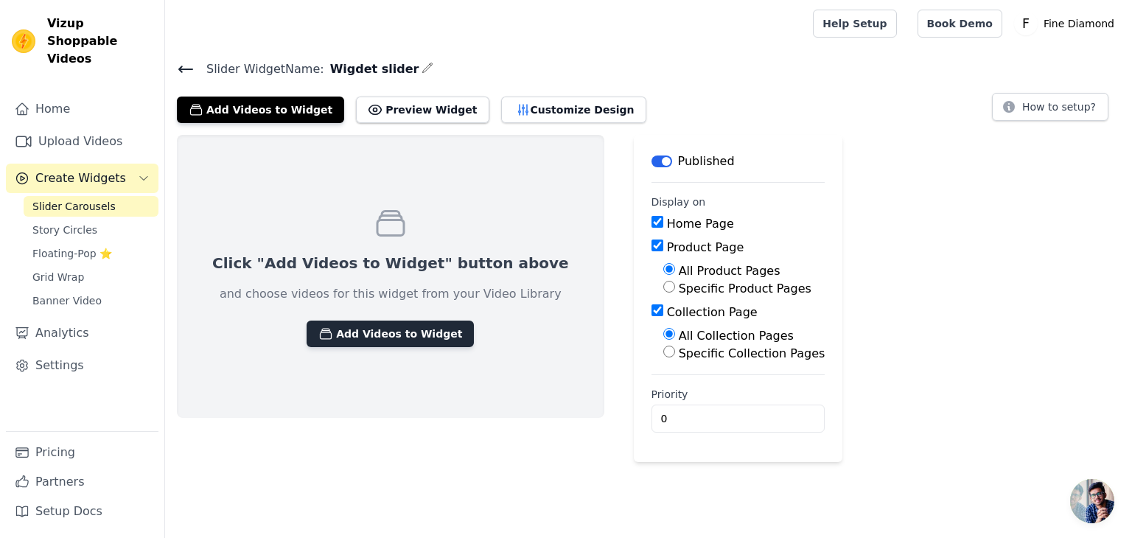
click at [355, 335] on button "Add Videos to Widget" at bounding box center [390, 334] width 167 height 27
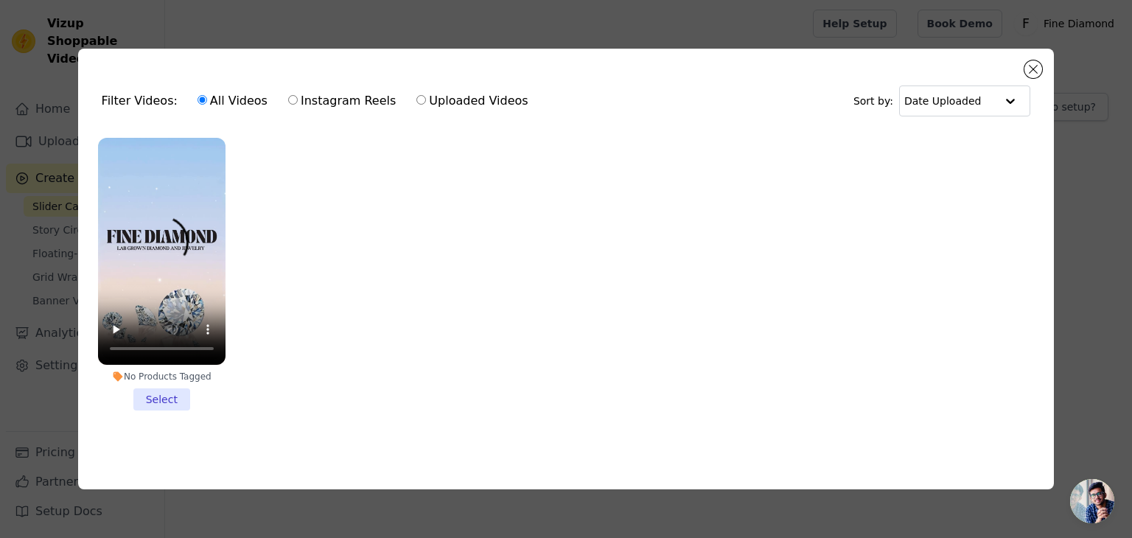
click at [162, 394] on li "No Products Tagged Select" at bounding box center [161, 274] width 127 height 273
click at [0, 0] on input "No Products Tagged Select" at bounding box center [0, 0] width 0 height 0
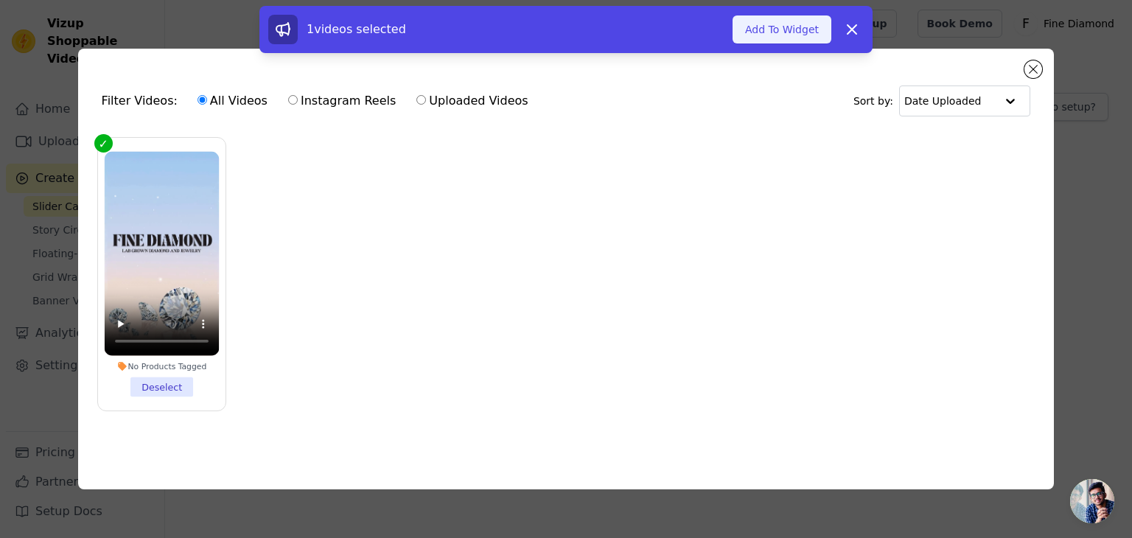
click at [773, 24] on button "Add To Widget" at bounding box center [781, 29] width 99 height 28
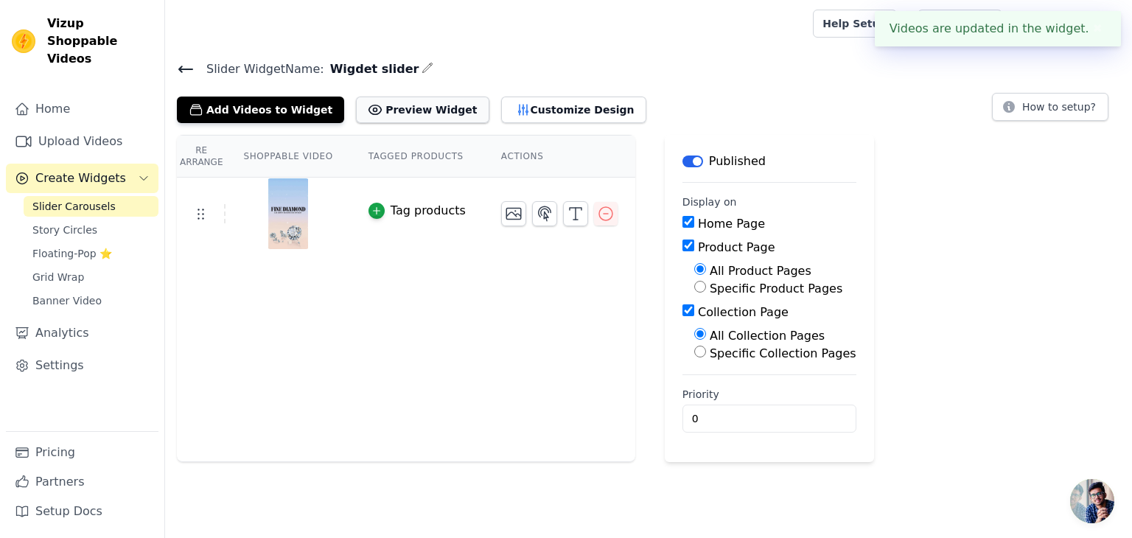
click at [399, 111] on button "Preview Widget" at bounding box center [422, 110] width 133 height 27
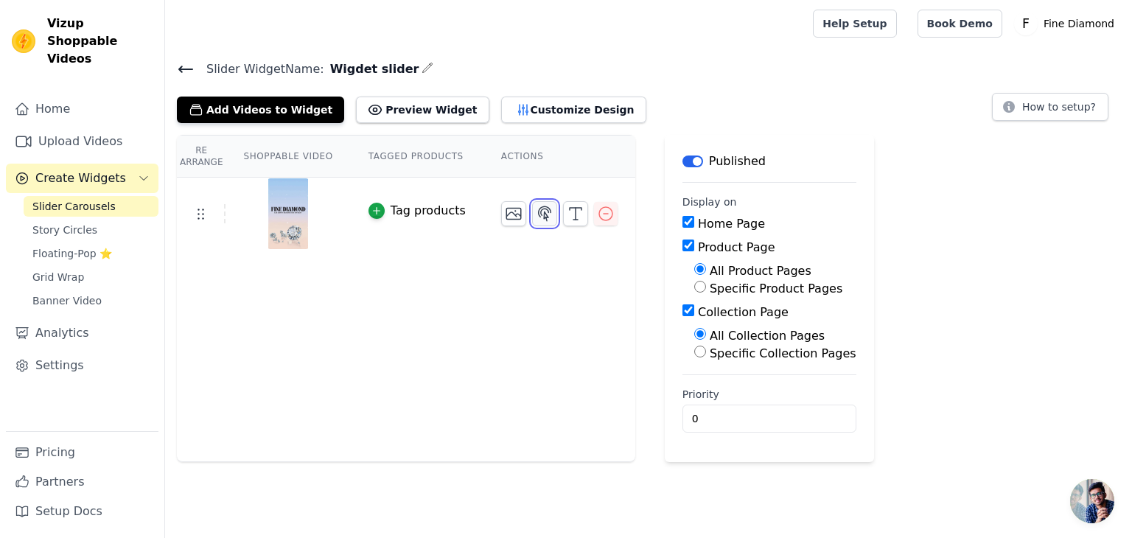
click at [532, 201] on button "button" at bounding box center [544, 213] width 25 height 25
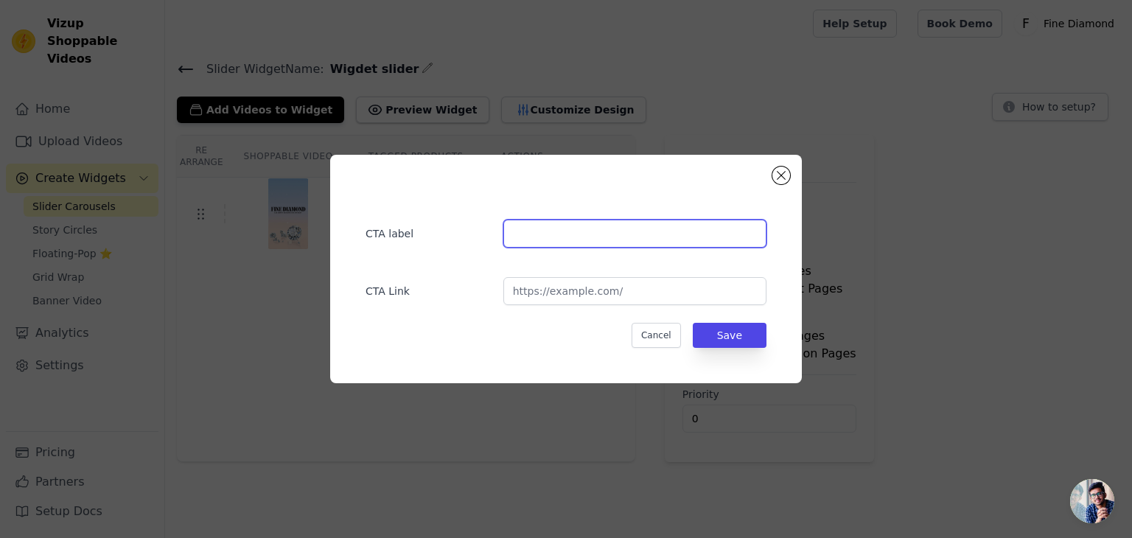
click at [526, 237] on input "text" at bounding box center [634, 234] width 263 height 28
type input "Diamonds"
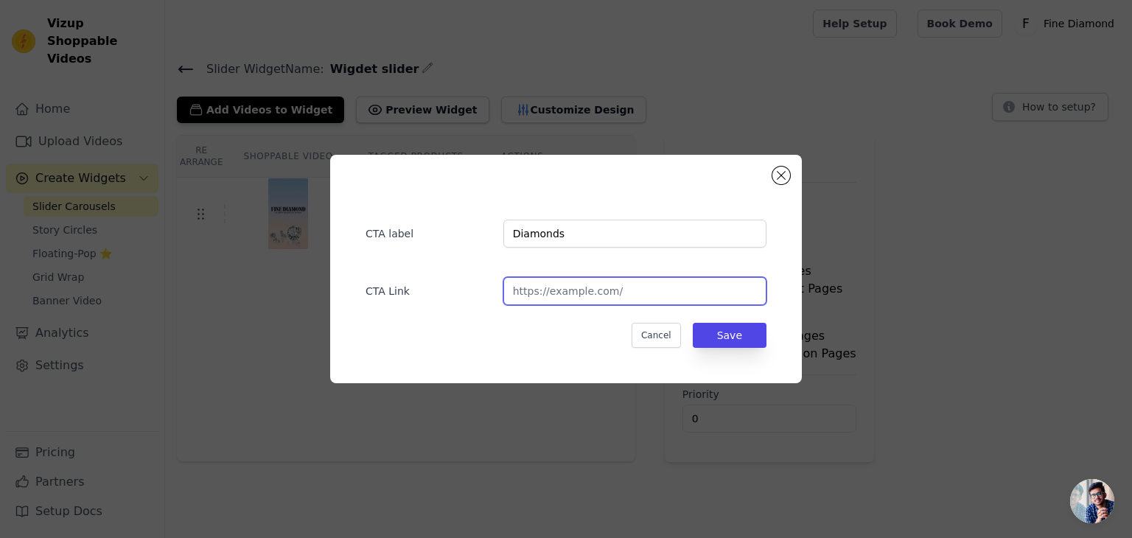
click at [546, 284] on input "url" at bounding box center [634, 291] width 263 height 28
paste input "[URL][DOMAIN_NAME]"
type input "[URL][DOMAIN_NAME]"
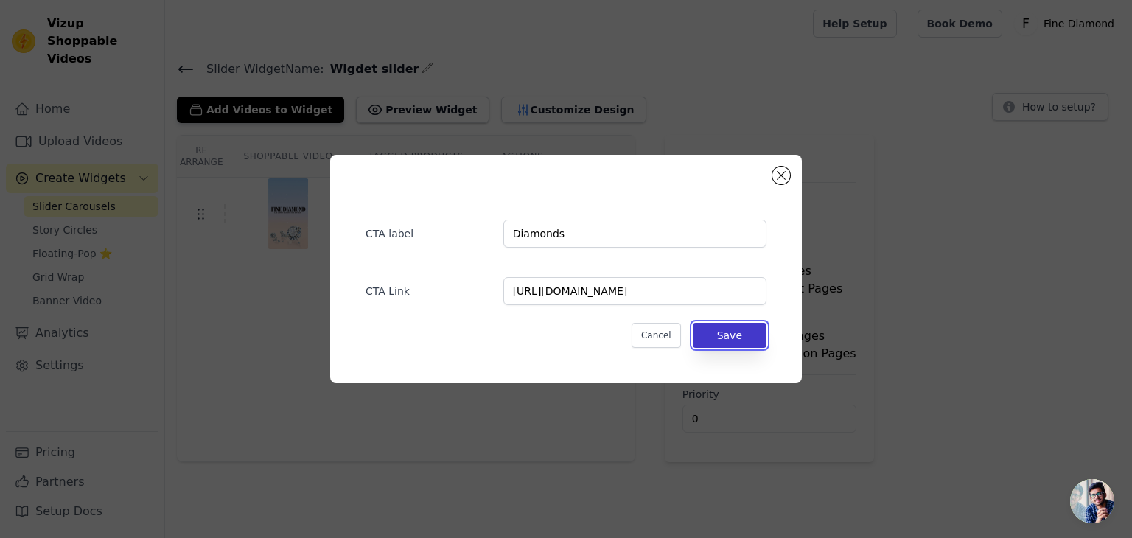
click at [727, 331] on button "Save" at bounding box center [730, 335] width 74 height 25
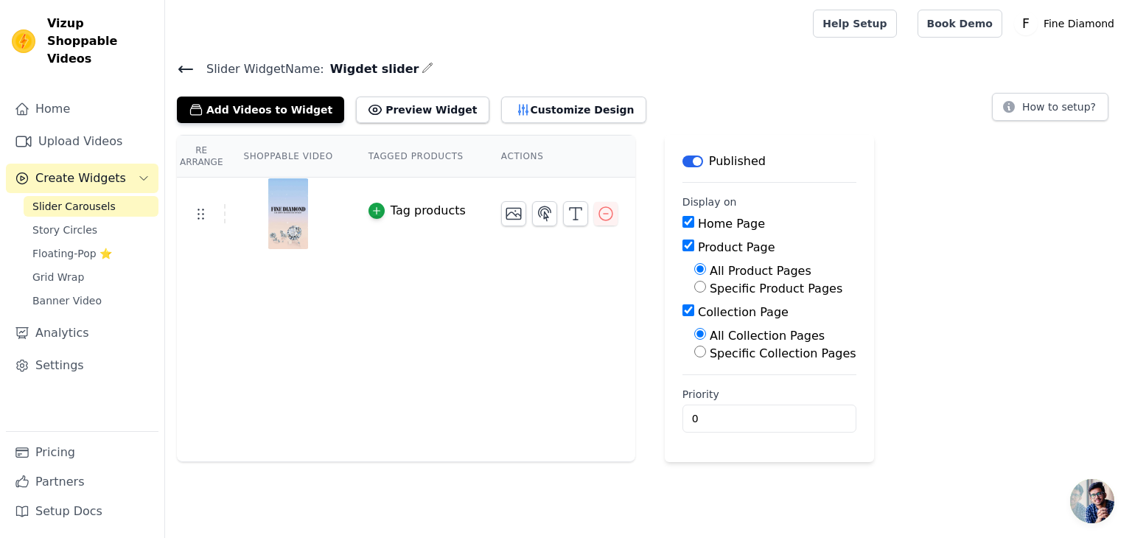
click at [186, 66] on icon at bounding box center [186, 69] width 18 height 18
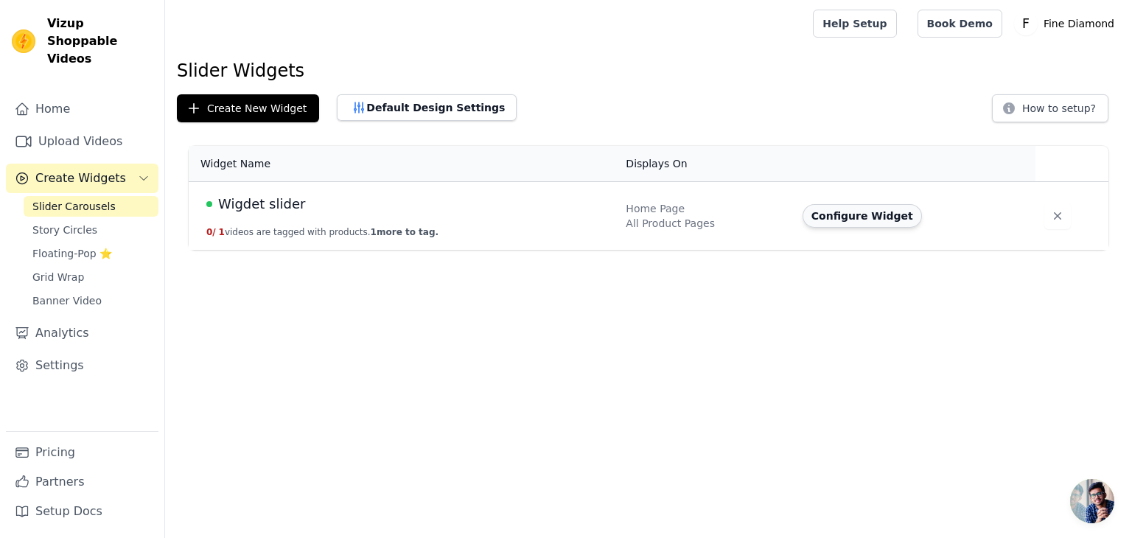
click at [841, 222] on button "Configure Widget" at bounding box center [861, 216] width 119 height 24
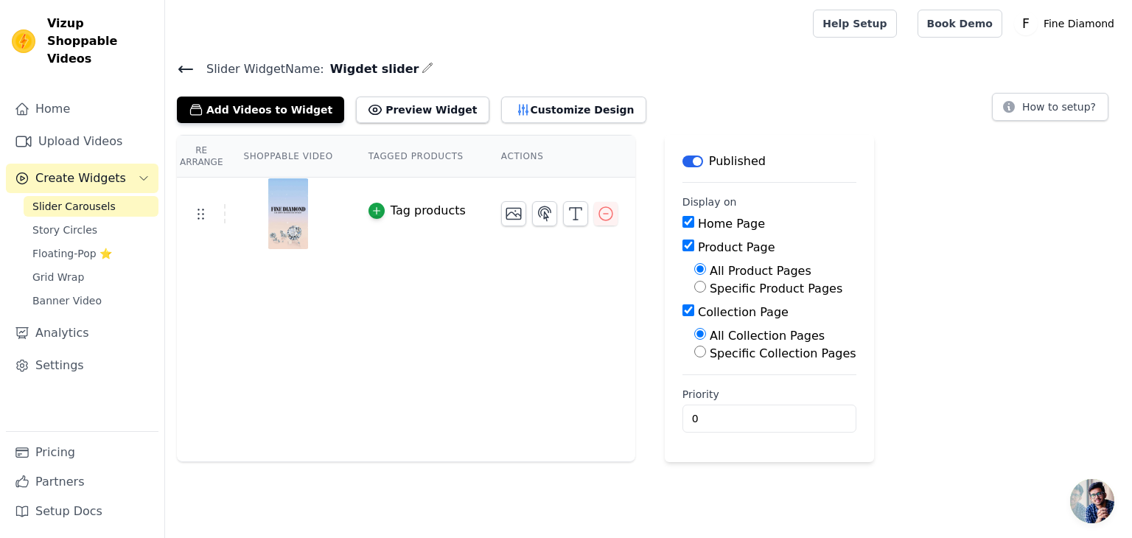
click at [416, 211] on div "Tag products" at bounding box center [428, 211] width 75 height 18
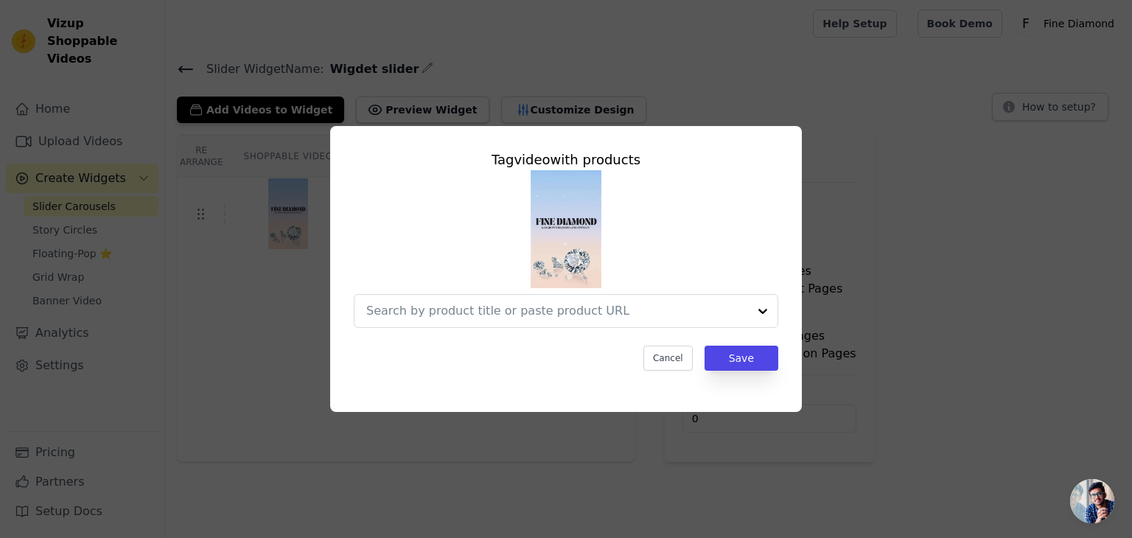
click at [566, 218] on img at bounding box center [566, 229] width 71 height 118
click at [670, 352] on button "Cancel" at bounding box center [667, 358] width 49 height 25
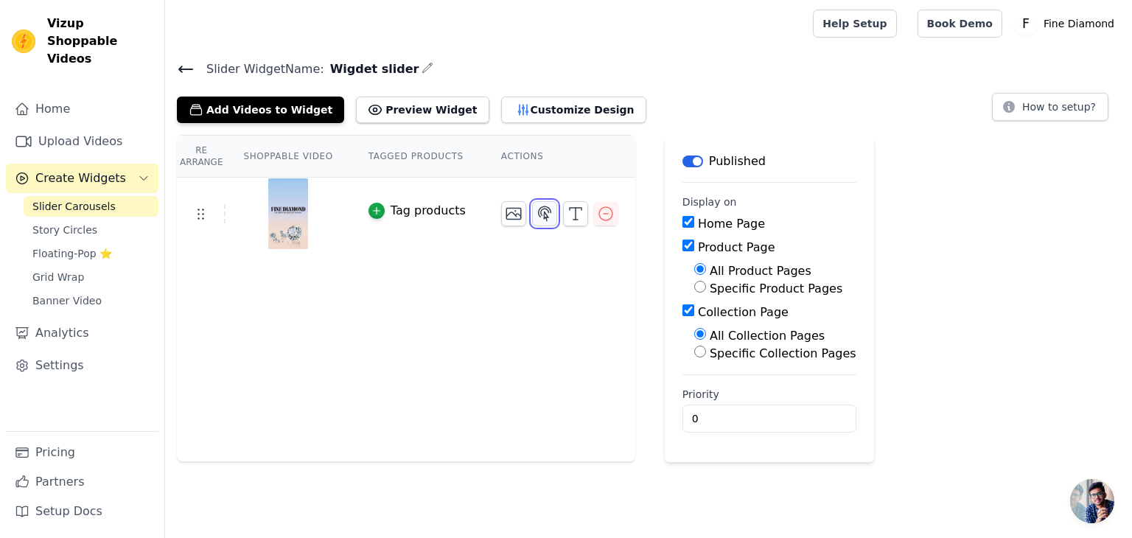
click at [536, 215] on icon "button" at bounding box center [545, 214] width 18 height 18
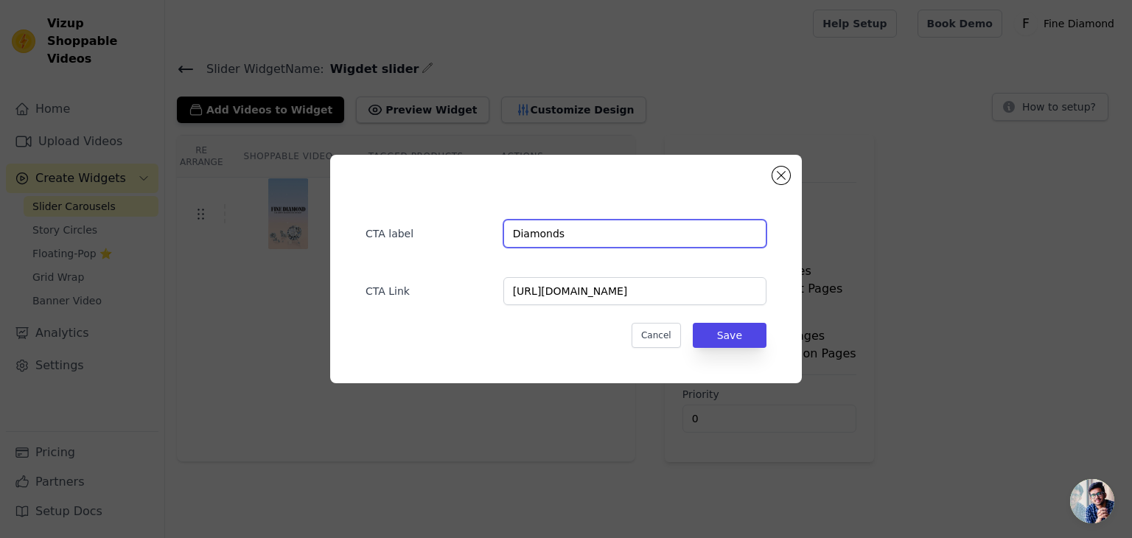
click at [512, 234] on input "Diamonds" at bounding box center [634, 234] width 263 height 28
type input "Shop Diamonds"
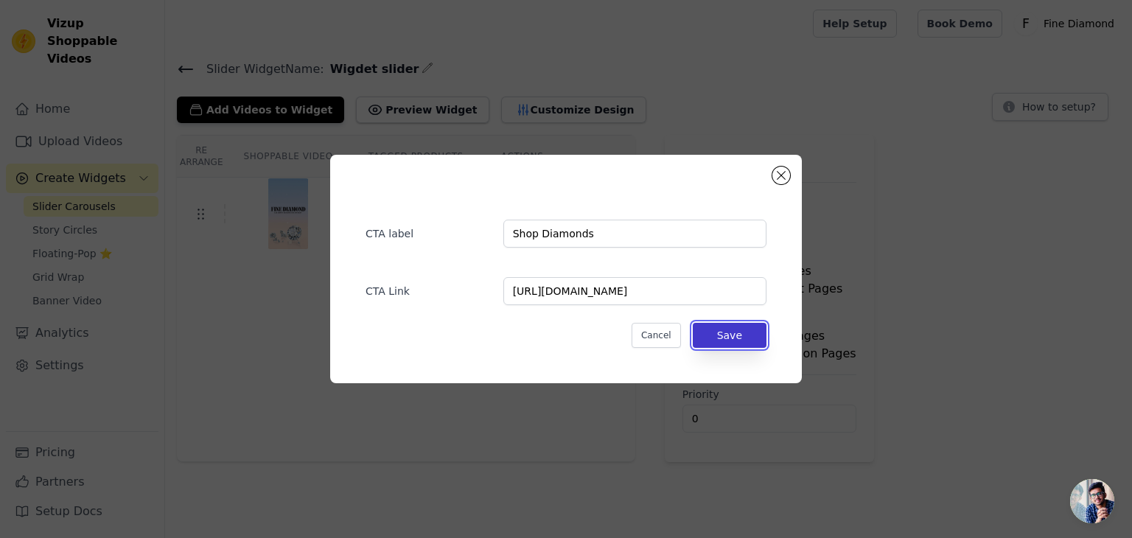
click at [740, 337] on button "Save" at bounding box center [730, 335] width 74 height 25
